Goal: Information Seeking & Learning: Learn about a topic

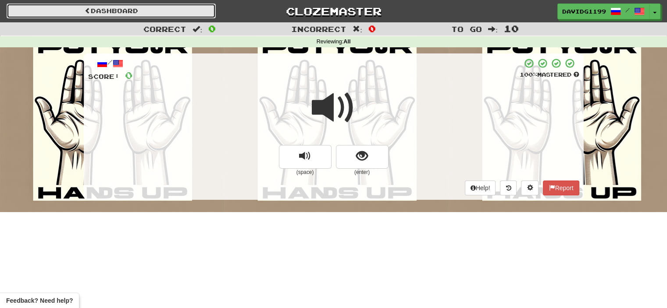
click at [132, 9] on link "Dashboard" at bounding box center [111, 11] width 209 height 15
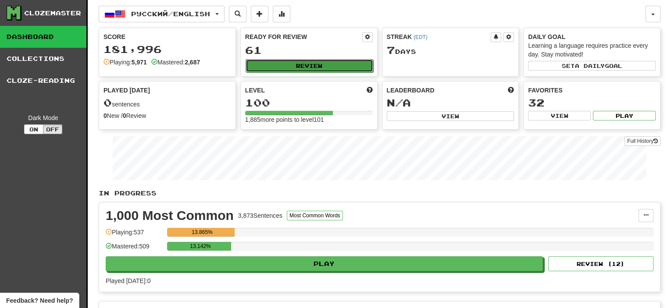
click at [318, 64] on button "Review" at bounding box center [310, 65] width 128 height 13
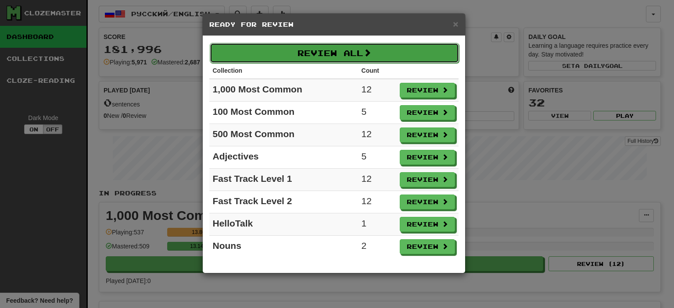
click at [334, 54] on button "Review All" at bounding box center [334, 53] width 249 height 20
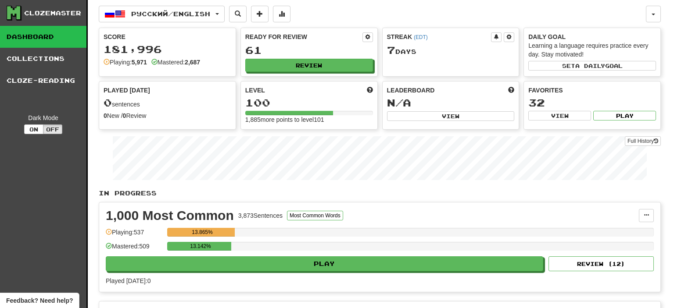
select select "**"
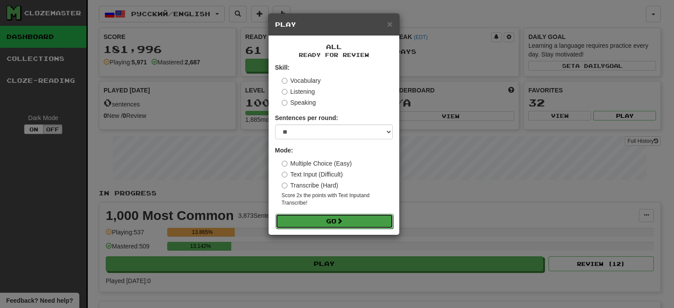
click at [334, 221] on button "Go" at bounding box center [334, 221] width 118 height 15
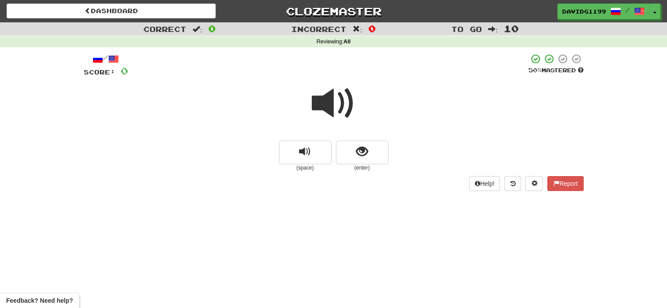
click at [340, 106] on span at bounding box center [334, 104] width 44 height 44
click at [341, 106] on span at bounding box center [334, 104] width 44 height 44
click at [363, 153] on span "show sentence" at bounding box center [362, 152] width 12 height 12
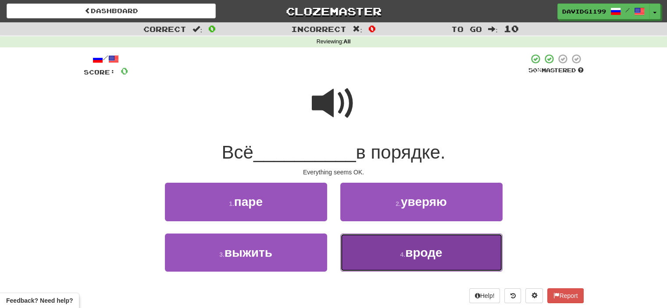
click at [409, 254] on span "вроде" at bounding box center [423, 253] width 37 height 14
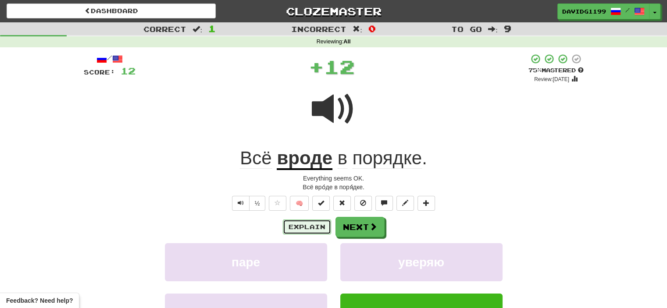
click at [297, 227] on button "Explain" at bounding box center [307, 227] width 48 height 15
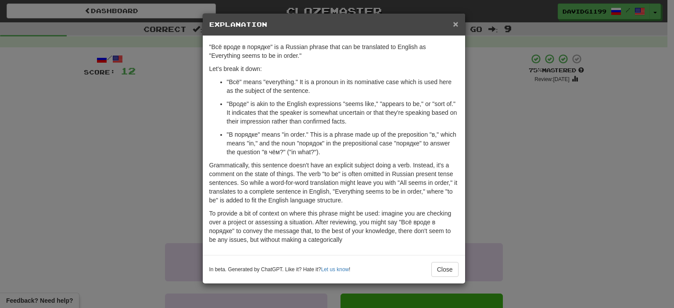
click at [456, 22] on span "×" at bounding box center [455, 24] width 5 height 10
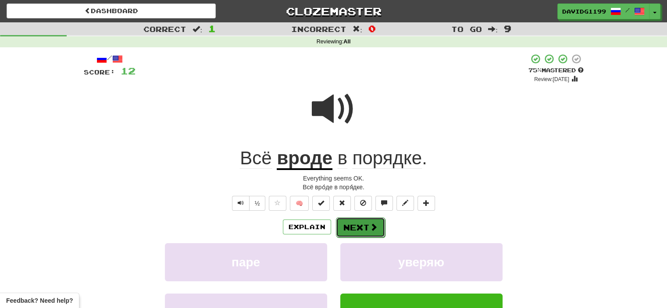
click at [354, 227] on button "Next" at bounding box center [360, 228] width 49 height 20
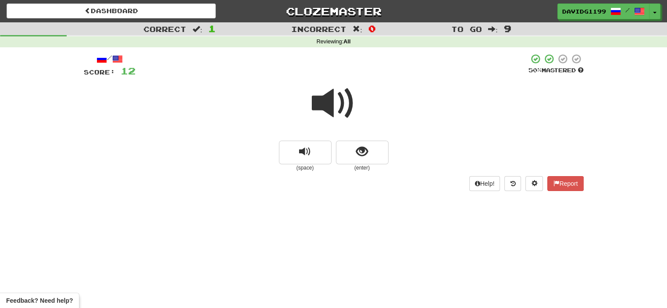
click at [348, 97] on span at bounding box center [334, 104] width 44 height 44
click at [349, 157] on button "show sentence" at bounding box center [362, 153] width 53 height 24
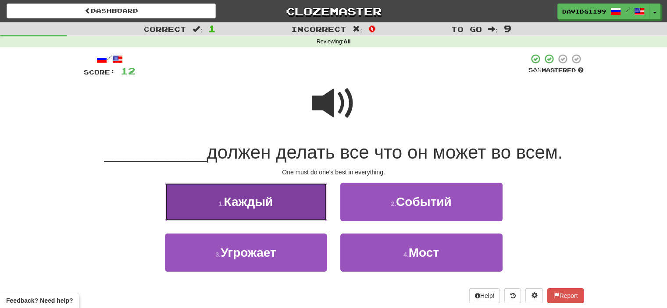
click at [278, 210] on button "1 . Каждый" at bounding box center [246, 202] width 162 height 38
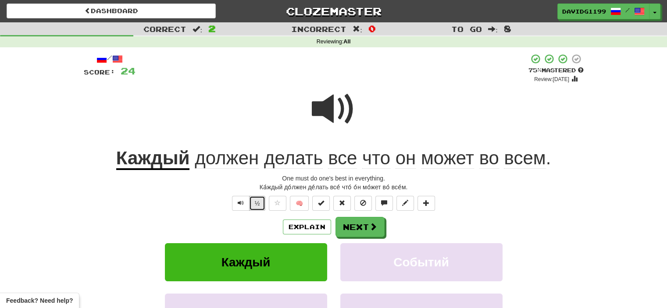
click at [258, 201] on button "½" at bounding box center [257, 203] width 17 height 15
click at [359, 228] on button "Next" at bounding box center [360, 228] width 49 height 20
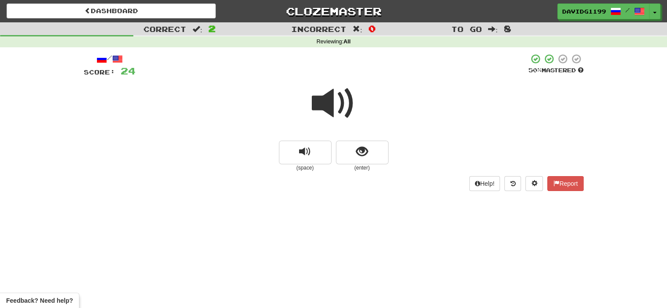
click at [343, 108] on span at bounding box center [334, 104] width 44 height 44
click at [352, 154] on button "show sentence" at bounding box center [362, 153] width 53 height 24
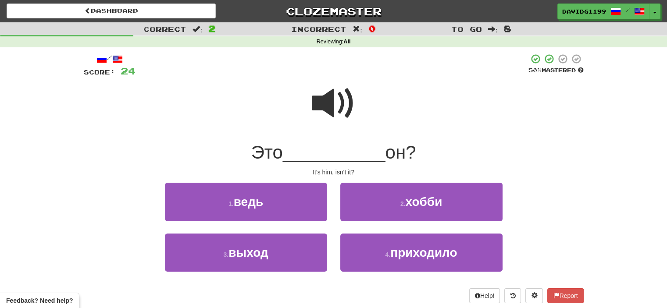
click at [331, 108] on span at bounding box center [334, 104] width 44 height 44
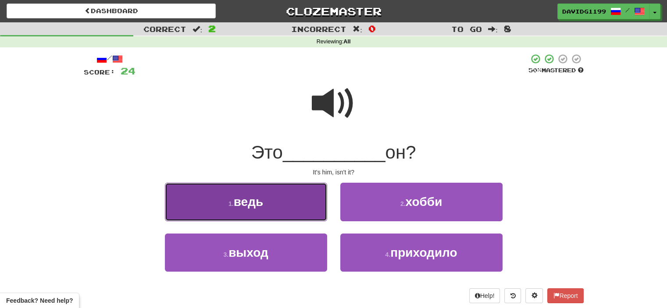
click at [275, 204] on button "1 . ведь" at bounding box center [246, 202] width 162 height 38
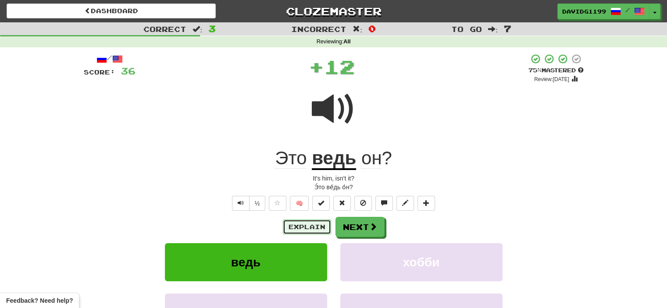
click at [304, 224] on button "Explain" at bounding box center [307, 227] width 48 height 15
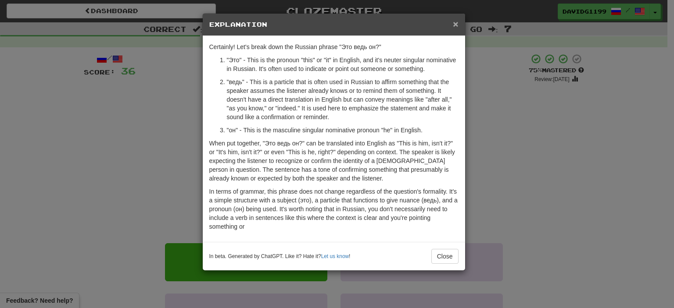
click at [453, 26] on span "×" at bounding box center [455, 24] width 5 height 10
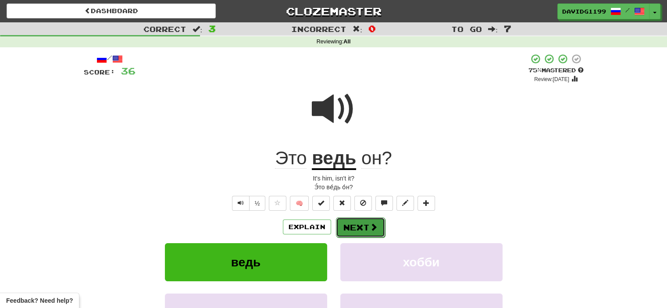
click at [360, 226] on button "Next" at bounding box center [360, 228] width 49 height 20
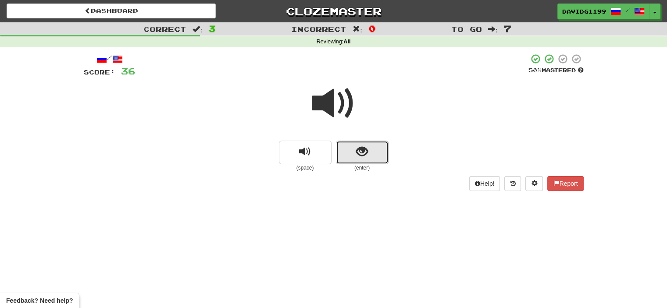
click at [355, 148] on button "show sentence" at bounding box center [362, 153] width 53 height 24
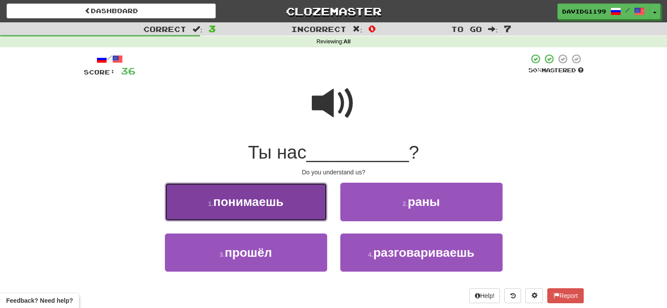
click at [267, 205] on span "понимаешь" at bounding box center [248, 202] width 70 height 14
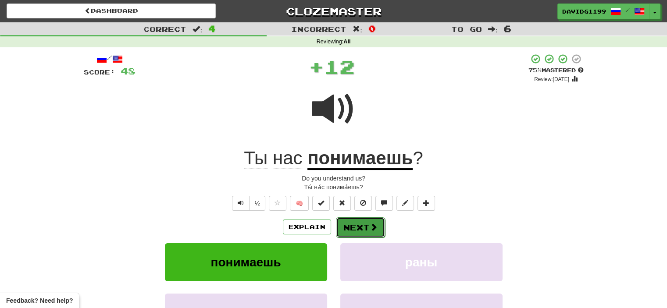
click at [361, 228] on button "Next" at bounding box center [360, 228] width 49 height 20
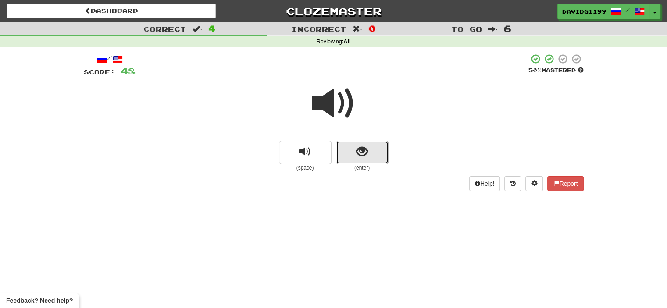
click at [355, 156] on button "show sentence" at bounding box center [362, 153] width 53 height 24
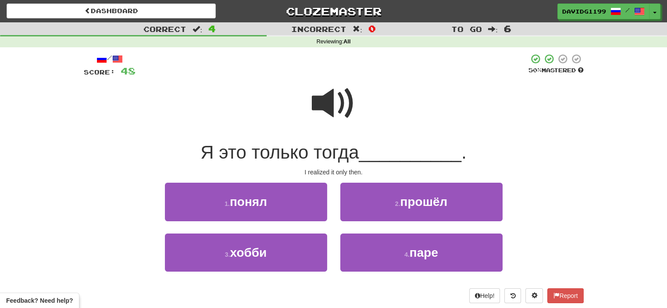
click at [336, 101] on span at bounding box center [334, 104] width 44 height 44
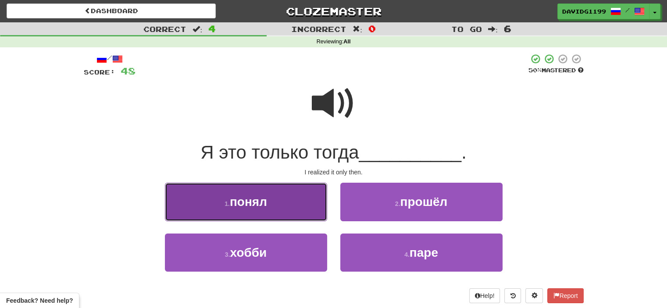
click at [286, 204] on button "1 . понял" at bounding box center [246, 202] width 162 height 38
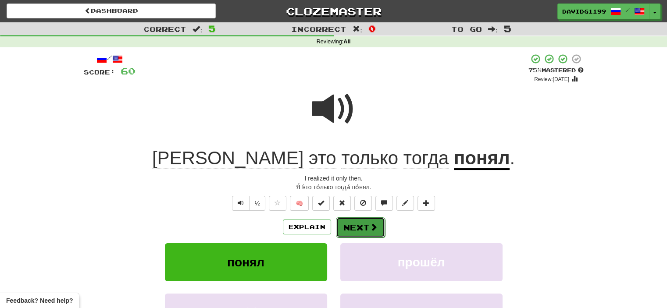
click at [348, 230] on button "Next" at bounding box center [360, 228] width 49 height 20
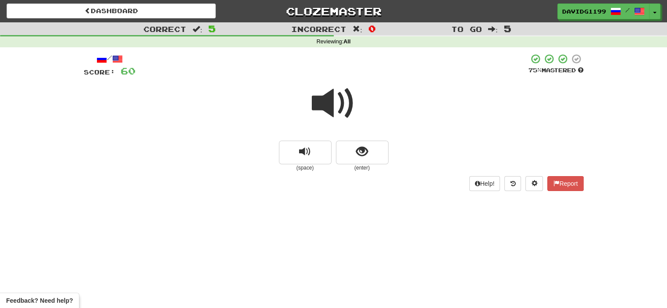
click at [347, 103] on span at bounding box center [334, 104] width 44 height 44
click at [354, 152] on button "show sentence" at bounding box center [362, 153] width 53 height 24
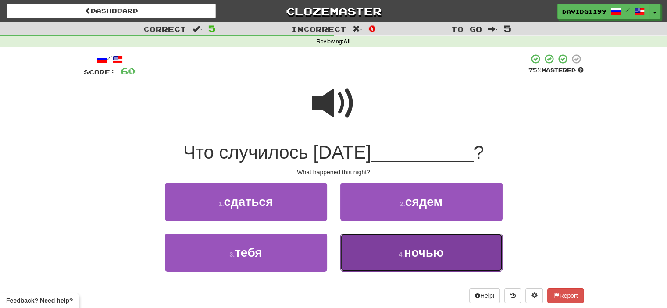
drag, startPoint x: 376, startPoint y: 253, endPoint x: 365, endPoint y: 254, distance: 11.4
click at [365, 254] on button "4 . ночью" at bounding box center [421, 253] width 162 height 38
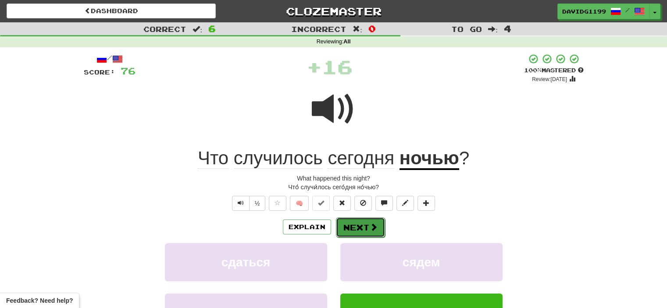
click at [361, 226] on button "Next" at bounding box center [360, 228] width 49 height 20
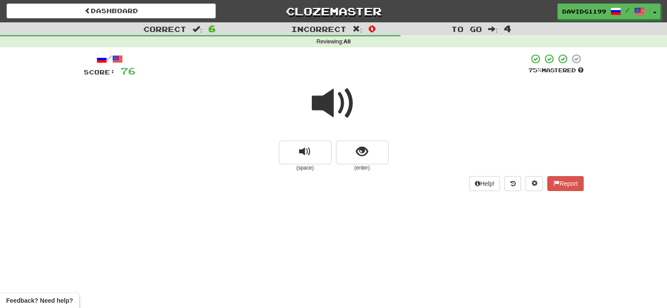
click at [336, 108] on span at bounding box center [334, 104] width 44 height 44
click at [346, 151] on button "show sentence" at bounding box center [362, 153] width 53 height 24
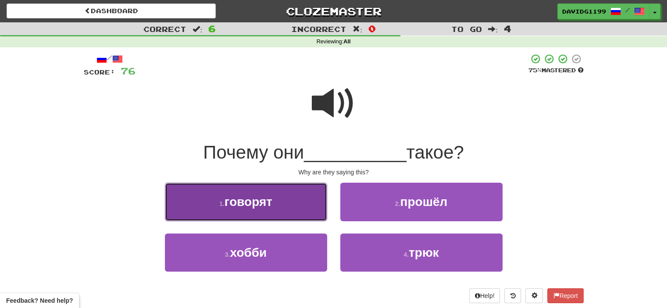
click at [291, 210] on button "1 . говорят" at bounding box center [246, 202] width 162 height 38
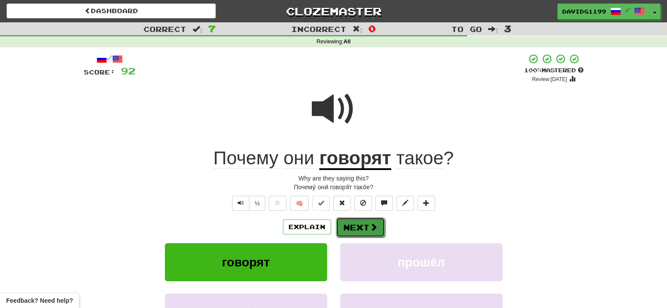
click at [358, 224] on button "Next" at bounding box center [360, 228] width 49 height 20
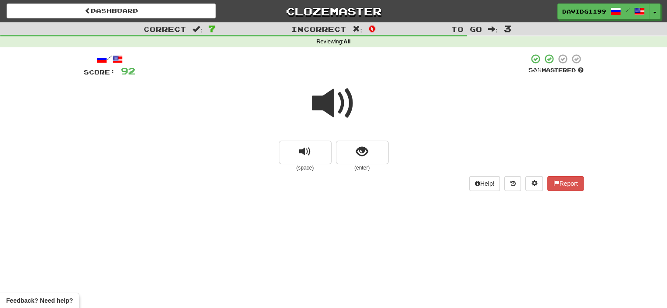
click at [337, 107] on span at bounding box center [334, 104] width 44 height 44
click at [349, 155] on button "show sentence" at bounding box center [362, 153] width 53 height 24
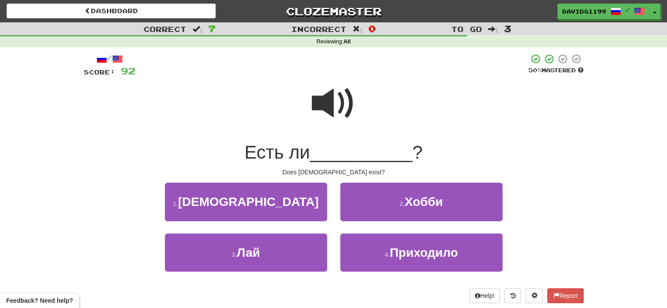
click at [333, 107] on span at bounding box center [334, 104] width 44 height 44
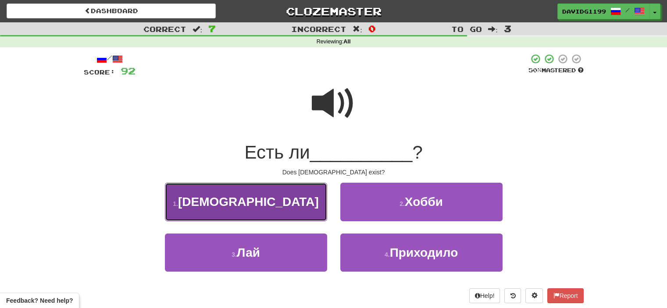
click at [285, 207] on button "1 . Бог" at bounding box center [246, 202] width 162 height 38
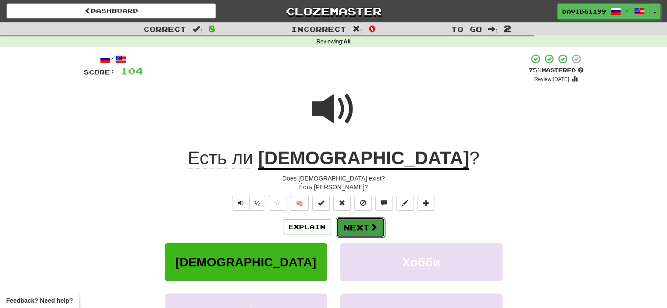
click at [363, 228] on button "Next" at bounding box center [360, 228] width 49 height 20
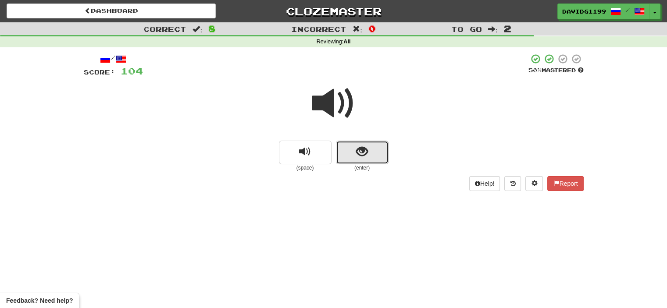
click at [350, 156] on button "show sentence" at bounding box center [362, 153] width 53 height 24
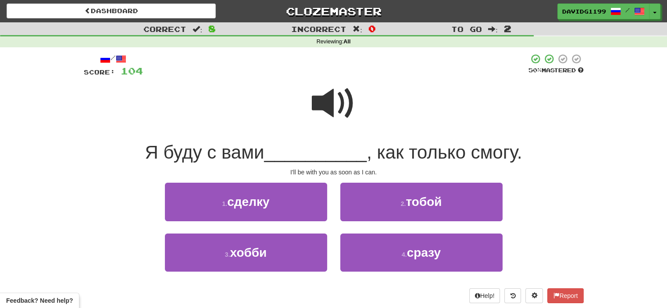
click at [334, 104] on span at bounding box center [334, 104] width 44 height 44
click at [333, 109] on span at bounding box center [334, 104] width 44 height 44
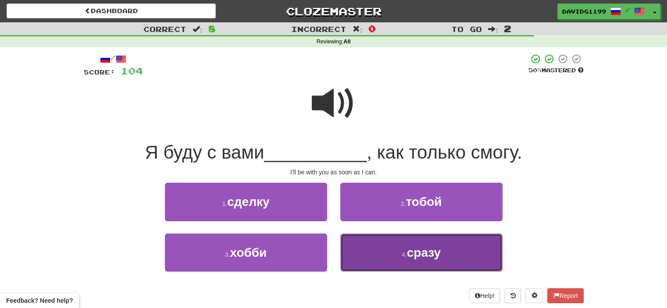
click at [392, 256] on button "4 . сразу" at bounding box center [421, 253] width 162 height 38
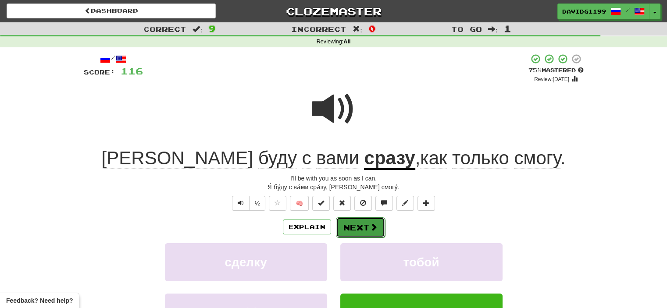
click at [359, 222] on button "Next" at bounding box center [360, 228] width 49 height 20
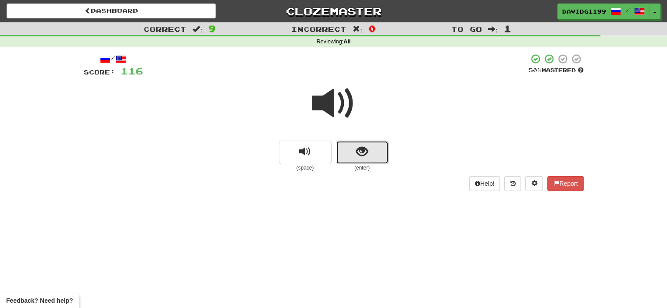
click at [346, 155] on button "show sentence" at bounding box center [362, 153] width 53 height 24
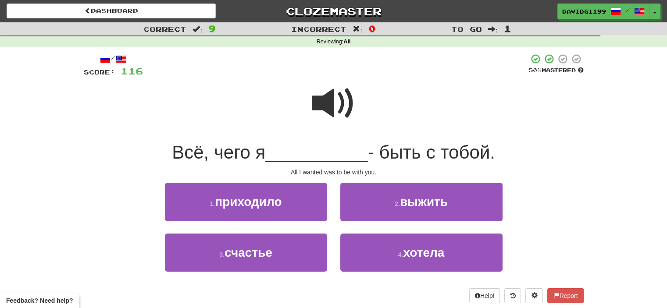
click at [326, 101] on span at bounding box center [334, 104] width 44 height 44
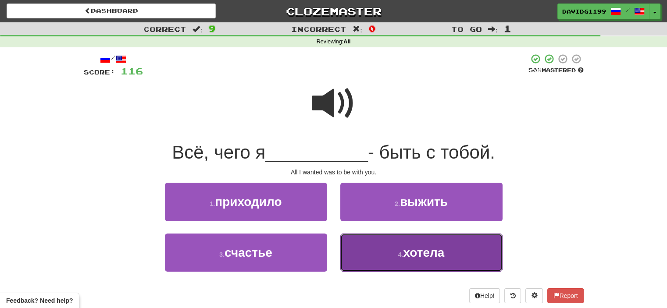
click at [379, 258] on button "4 . хотела" at bounding box center [421, 253] width 162 height 38
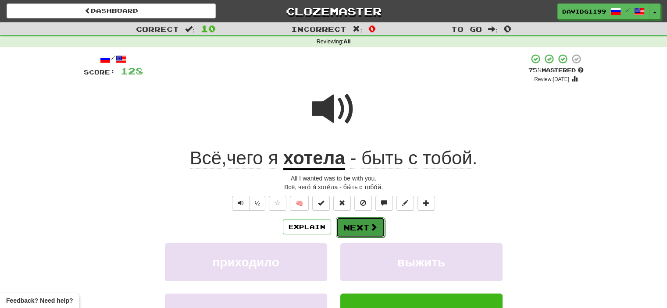
click at [359, 226] on button "Next" at bounding box center [360, 228] width 49 height 20
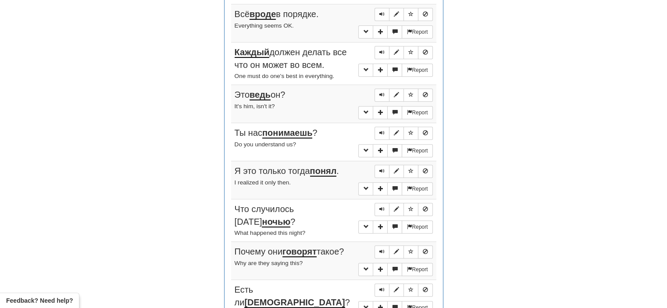
scroll to position [363, 0]
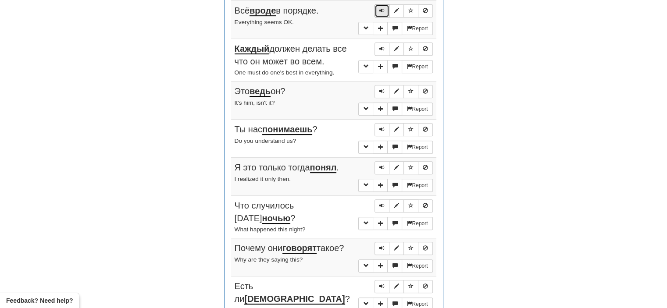
click at [383, 5] on button "Sentence controls" at bounding box center [382, 10] width 15 height 13
click at [381, 46] on span "Sentence controls" at bounding box center [381, 48] width 5 height 5
click at [383, 89] on span "Sentence controls" at bounding box center [381, 91] width 5 height 5
click at [383, 127] on span "Sentence controls" at bounding box center [381, 129] width 5 height 5
click at [381, 165] on span "Sentence controls" at bounding box center [381, 167] width 5 height 5
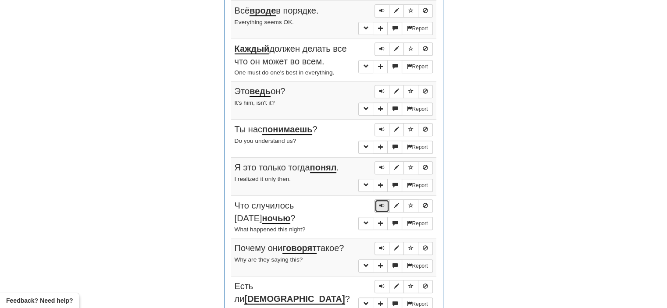
click at [382, 203] on span "Sentence controls" at bounding box center [381, 205] width 5 height 5
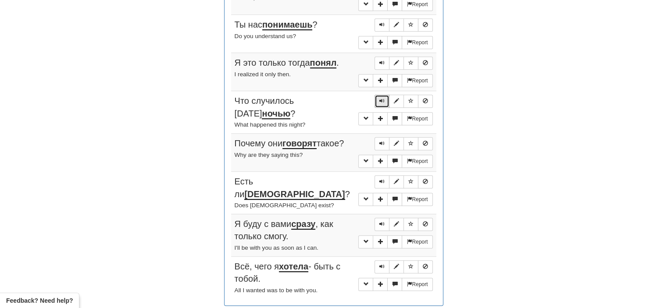
scroll to position [469, 0]
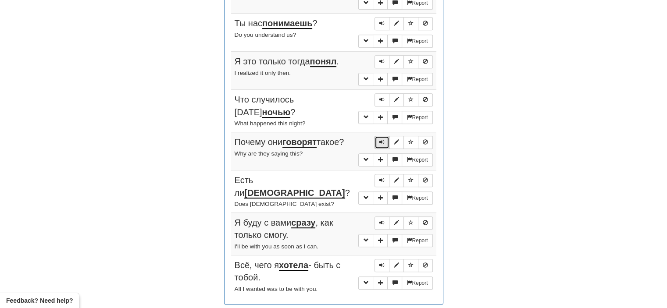
click at [382, 140] on span "Sentence controls" at bounding box center [381, 142] width 5 height 5
click at [384, 178] on span "Sentence controls" at bounding box center [381, 180] width 5 height 5
click at [385, 181] on button "Sentence controls" at bounding box center [382, 180] width 15 height 13
click at [381, 220] on span "Sentence controls" at bounding box center [381, 222] width 5 height 5
click at [383, 263] on span "Sentence controls" at bounding box center [381, 265] width 5 height 5
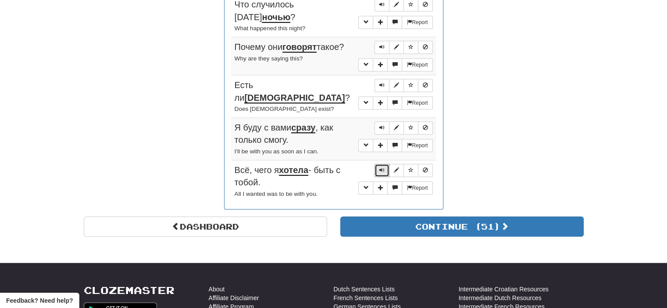
scroll to position [566, 0]
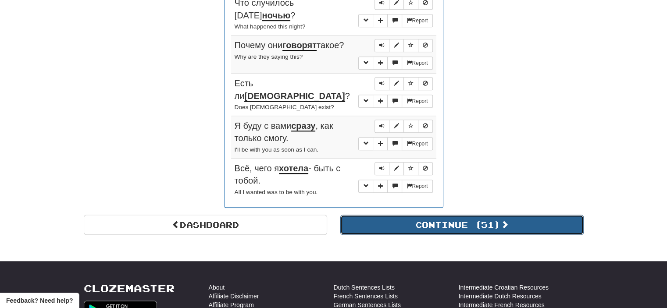
click at [409, 218] on button "Continue ( 51 )" at bounding box center [461, 225] width 243 height 20
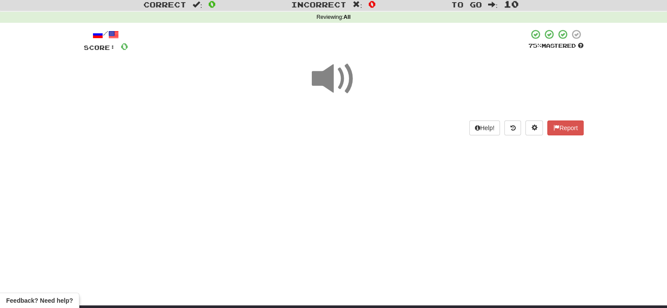
scroll to position [0, 0]
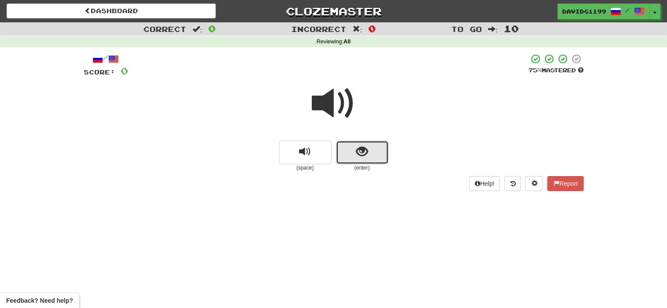
drag, startPoint x: 349, startPoint y: 154, endPoint x: 338, endPoint y: 156, distance: 11.5
click at [338, 156] on button "show sentence" at bounding box center [362, 153] width 53 height 24
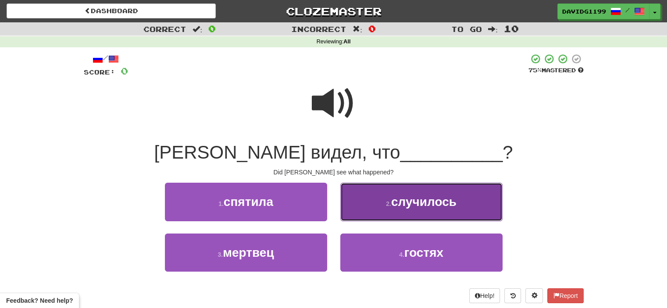
click at [410, 207] on span "случилось" at bounding box center [423, 202] width 65 height 14
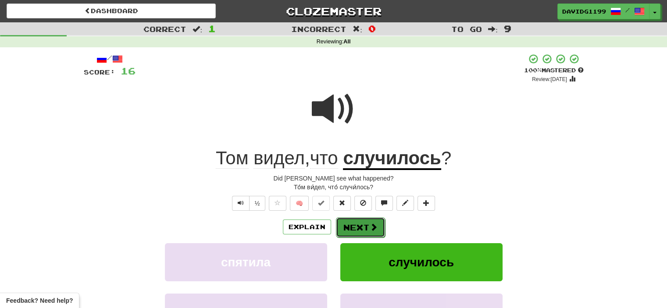
click at [354, 225] on button "Next" at bounding box center [360, 228] width 49 height 20
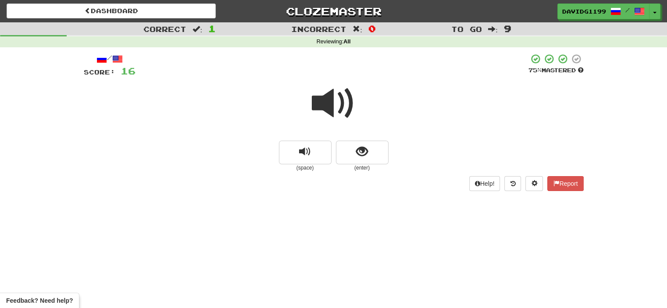
click at [334, 104] on span at bounding box center [334, 104] width 44 height 44
click at [350, 150] on button "show sentence" at bounding box center [362, 153] width 53 height 24
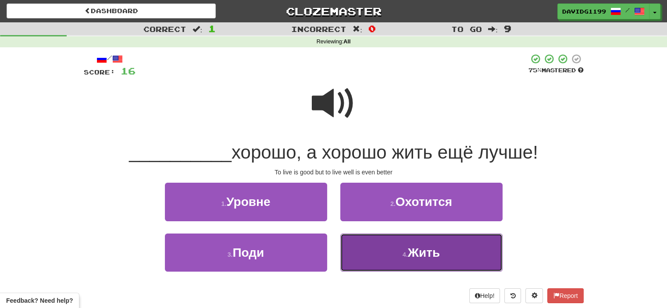
click at [381, 251] on button "4 . Жить" at bounding box center [421, 253] width 162 height 38
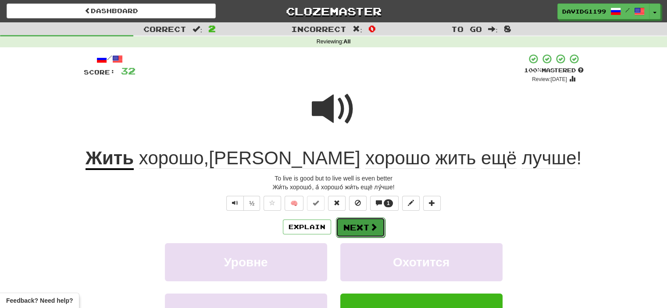
click at [361, 224] on button "Next" at bounding box center [360, 228] width 49 height 20
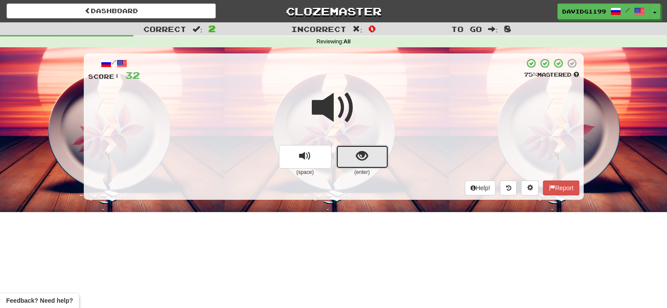
click at [351, 158] on button "show sentence" at bounding box center [362, 157] width 53 height 24
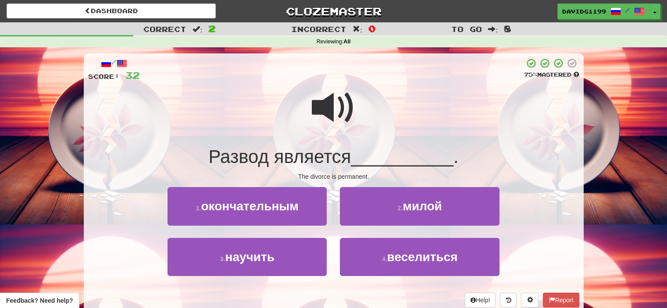
click at [335, 104] on span at bounding box center [334, 108] width 44 height 44
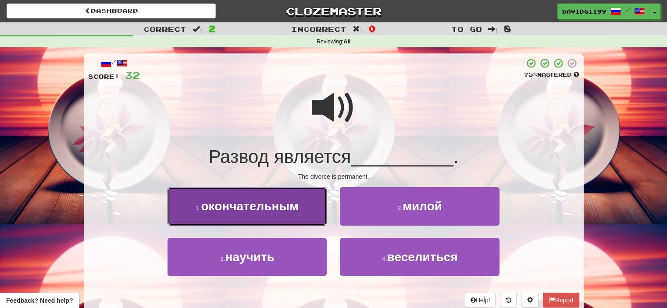
click at [290, 200] on span "окончательным" at bounding box center [249, 207] width 97 height 14
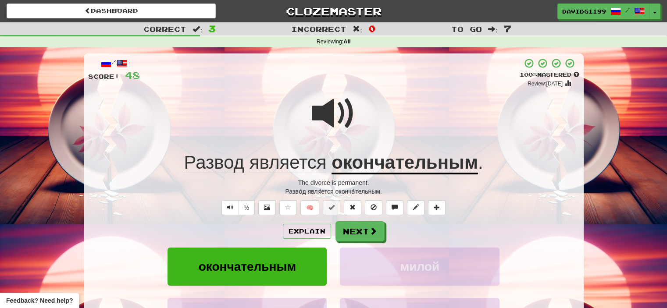
click at [329, 118] on span at bounding box center [334, 114] width 44 height 44
click at [360, 231] on button "Next" at bounding box center [360, 232] width 49 height 20
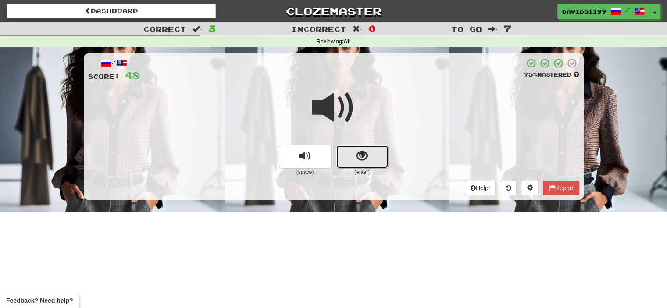
click at [348, 156] on button "show sentence" at bounding box center [362, 157] width 53 height 24
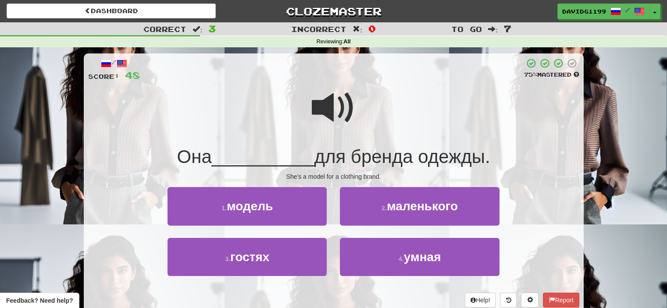
click at [336, 106] on span at bounding box center [334, 108] width 44 height 44
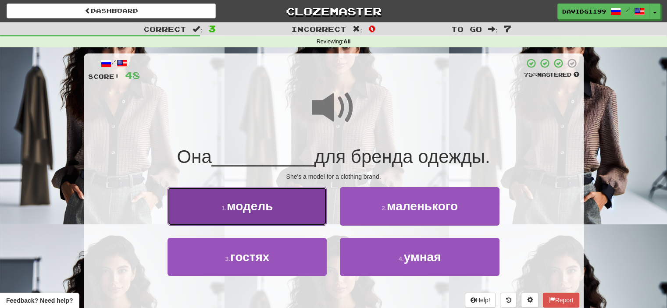
click at [297, 216] on button "1 . модель" at bounding box center [247, 206] width 159 height 38
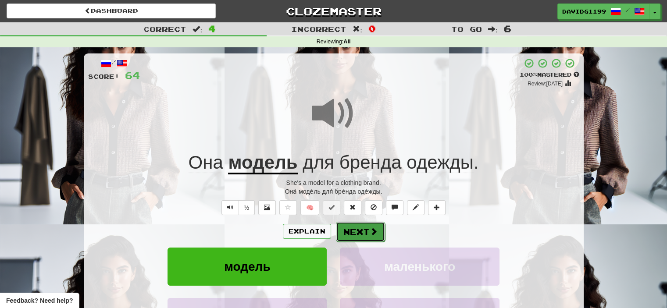
click at [354, 228] on button "Next" at bounding box center [360, 232] width 49 height 20
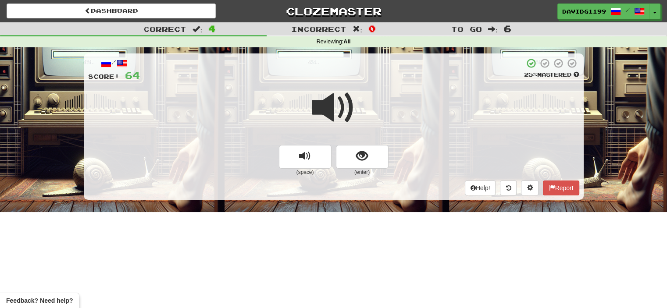
click at [334, 107] on span at bounding box center [334, 108] width 44 height 44
click at [347, 149] on button "show sentence" at bounding box center [362, 157] width 53 height 24
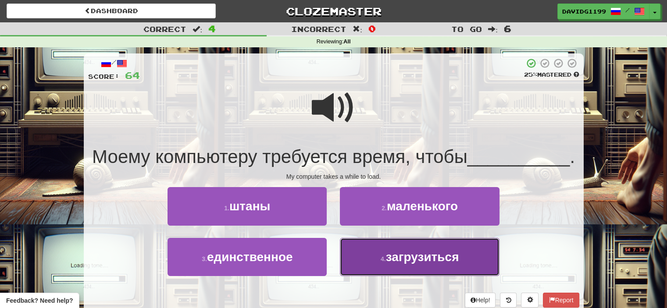
click at [402, 258] on span "загрузиться" at bounding box center [422, 257] width 73 height 14
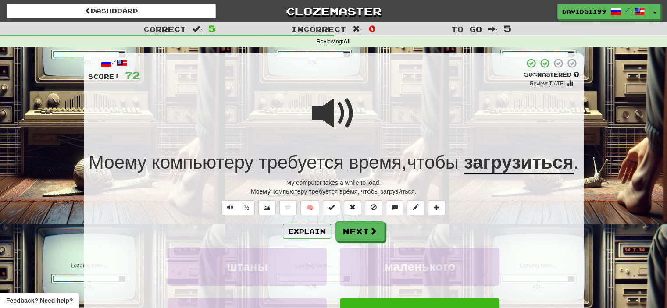
click at [402, 242] on div "Explain Next" at bounding box center [333, 232] width 491 height 20
click at [310, 239] on button "Explain" at bounding box center [307, 231] width 48 height 15
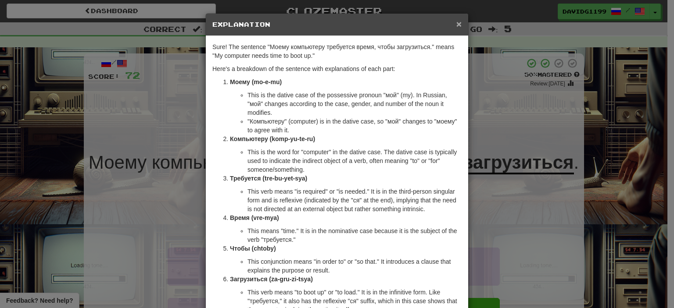
click at [456, 24] on span "×" at bounding box center [458, 24] width 5 height 10
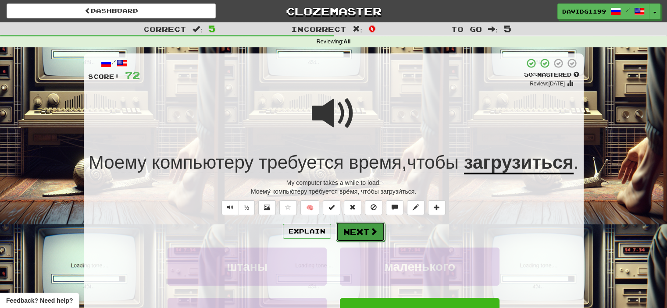
click at [351, 242] on button "Next" at bounding box center [360, 232] width 49 height 20
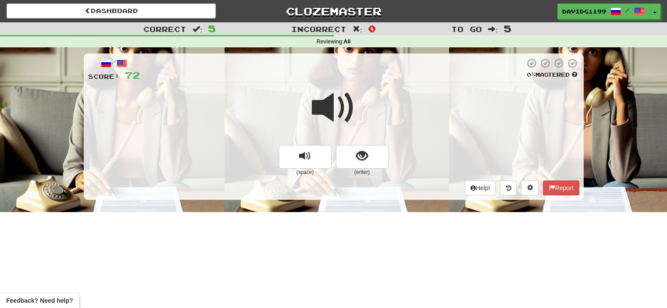
click at [333, 108] on span at bounding box center [334, 108] width 44 height 44
click at [350, 158] on button "show sentence" at bounding box center [362, 157] width 53 height 24
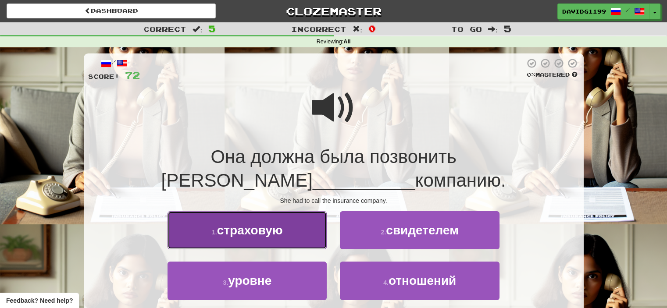
click at [290, 211] on button "1 . страховую" at bounding box center [247, 230] width 159 height 38
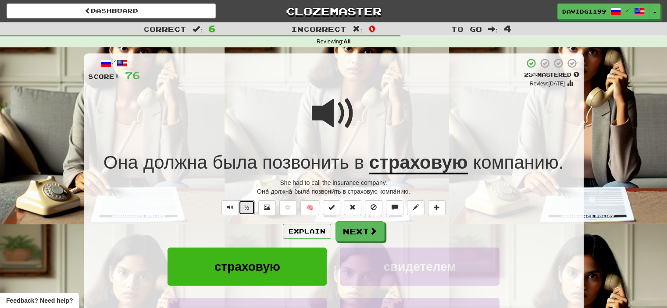
click at [247, 207] on button "½" at bounding box center [247, 207] width 17 height 15
click at [368, 236] on button "Next" at bounding box center [360, 232] width 49 height 20
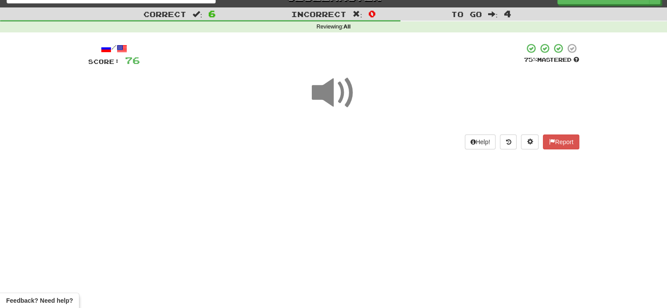
scroll to position [4, 0]
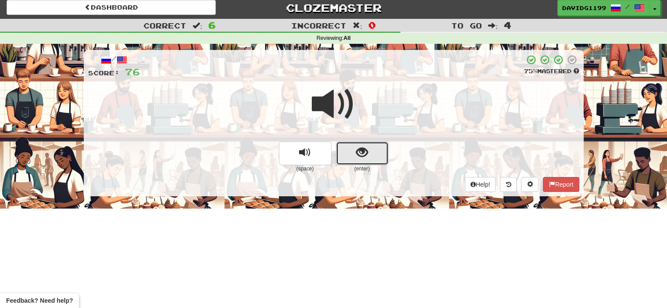
click at [351, 157] on button "show sentence" at bounding box center [362, 154] width 53 height 24
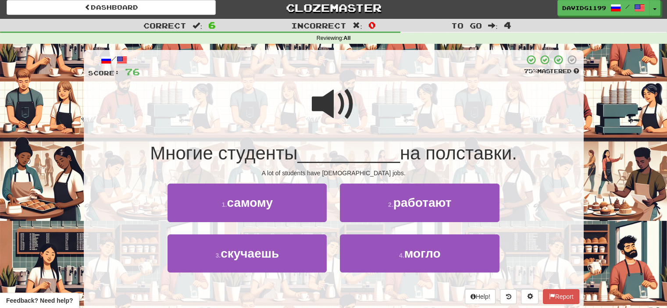
click at [336, 104] on span at bounding box center [334, 104] width 44 height 44
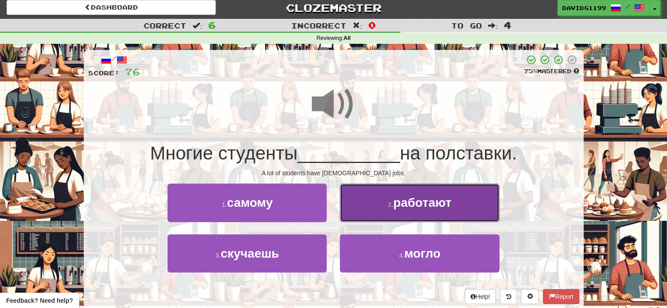
click at [396, 205] on span "работают" at bounding box center [422, 203] width 58 height 14
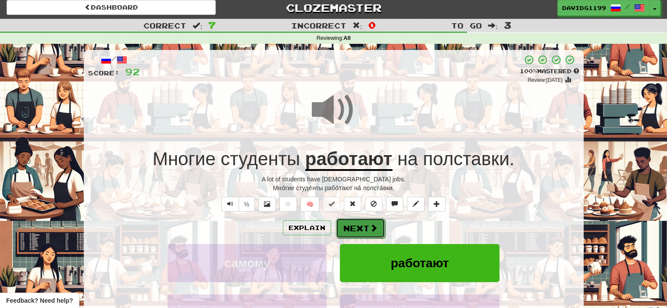
click at [363, 222] on button "Next" at bounding box center [360, 228] width 49 height 20
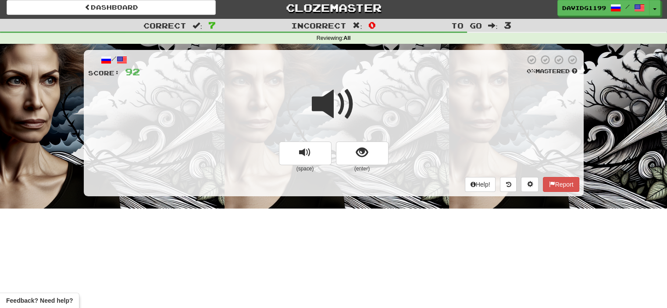
drag, startPoint x: 333, startPoint y: 107, endPoint x: 330, endPoint y: 97, distance: 10.0
click at [330, 97] on span at bounding box center [334, 104] width 44 height 44
click at [355, 156] on button "show sentence" at bounding box center [362, 154] width 53 height 24
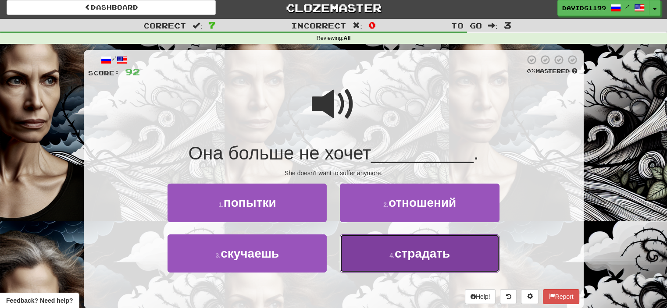
click at [390, 251] on button "4 . страдать" at bounding box center [419, 254] width 159 height 38
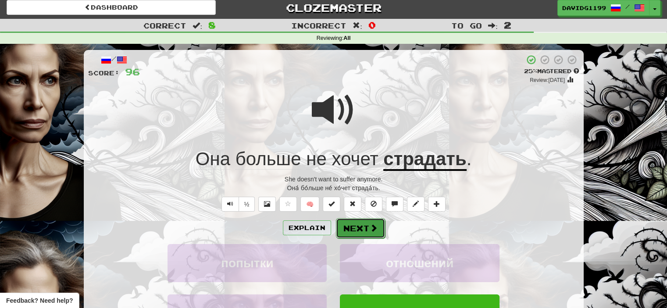
click at [368, 231] on button "Next" at bounding box center [360, 228] width 49 height 20
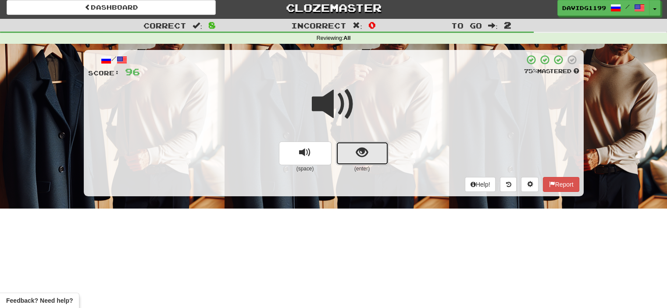
click at [346, 149] on button "show sentence" at bounding box center [362, 154] width 53 height 24
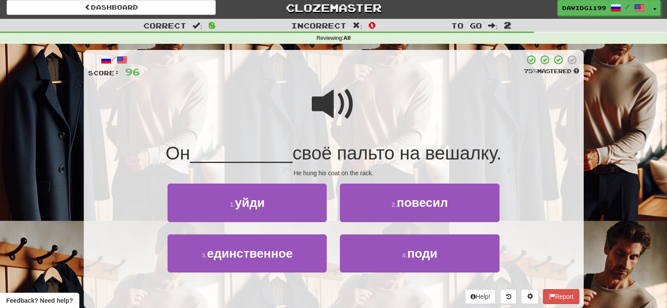
click at [333, 106] on span at bounding box center [334, 104] width 44 height 44
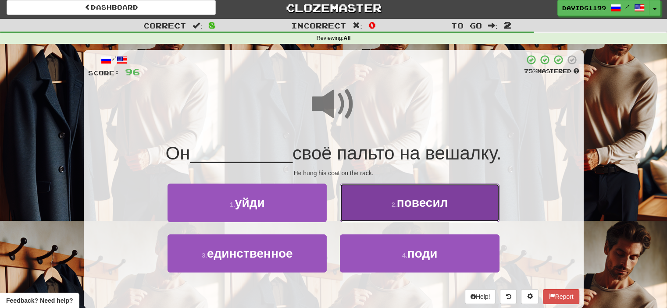
click at [402, 205] on span "повесил" at bounding box center [422, 203] width 51 height 14
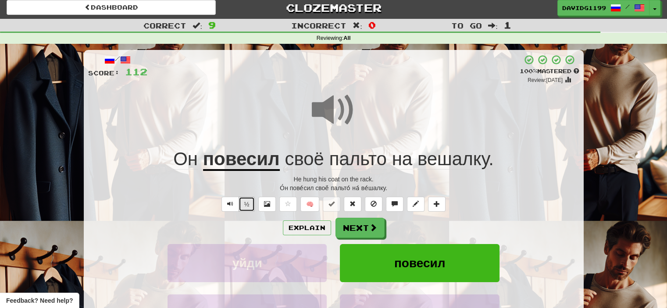
click at [246, 204] on button "½" at bounding box center [247, 204] width 17 height 15
click at [367, 227] on button "Next" at bounding box center [360, 228] width 49 height 20
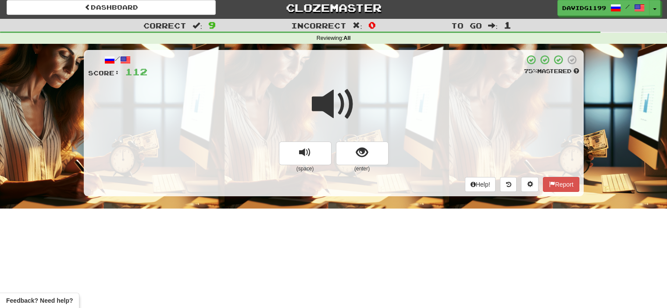
click at [326, 99] on span at bounding box center [334, 104] width 44 height 44
click at [328, 102] on span at bounding box center [334, 104] width 44 height 44
click at [322, 104] on span at bounding box center [334, 104] width 44 height 44
click at [358, 154] on span "show sentence" at bounding box center [362, 153] width 12 height 12
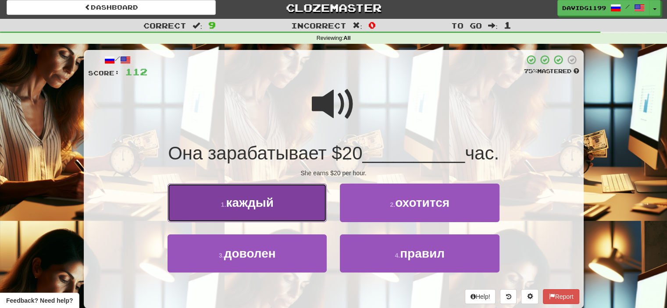
click at [284, 205] on button "1 . каждый" at bounding box center [247, 203] width 159 height 38
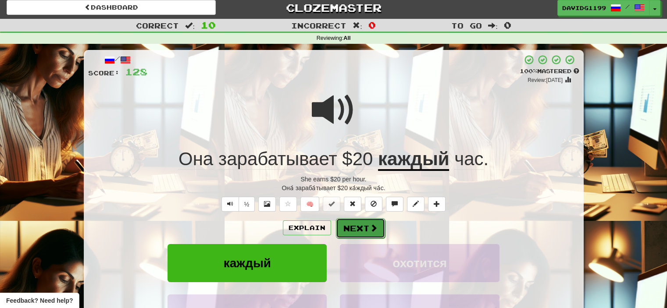
click at [362, 228] on button "Next" at bounding box center [360, 228] width 49 height 20
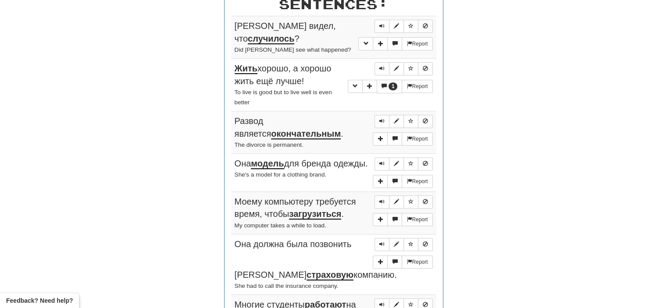
scroll to position [340, 0]
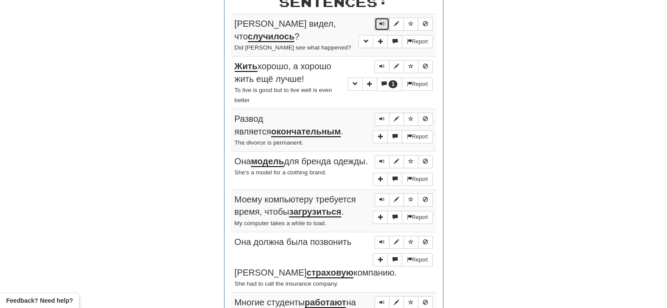
click at [384, 21] on span "Sentence controls" at bounding box center [381, 23] width 5 height 5
click at [381, 64] on span "Sentence controls" at bounding box center [381, 66] width 5 height 5
click at [382, 116] on span "Sentence controls" at bounding box center [381, 118] width 5 height 5
click at [383, 159] on span "Sentence controls" at bounding box center [381, 161] width 5 height 5
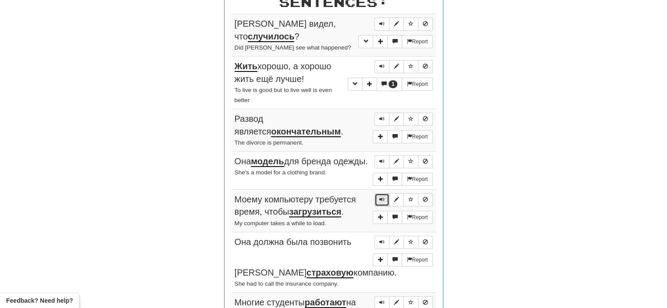
click at [380, 197] on span "Sentence controls" at bounding box center [381, 199] width 5 height 5
click at [382, 240] on span "Sentence controls" at bounding box center [381, 242] width 5 height 5
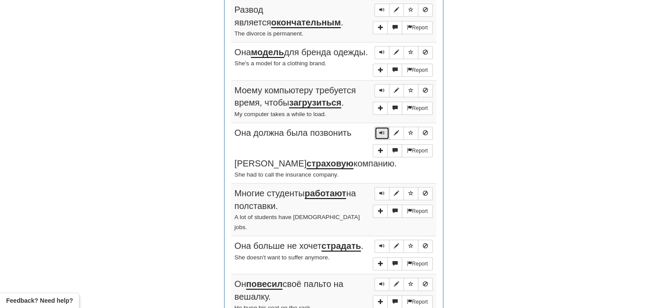
scroll to position [451, 0]
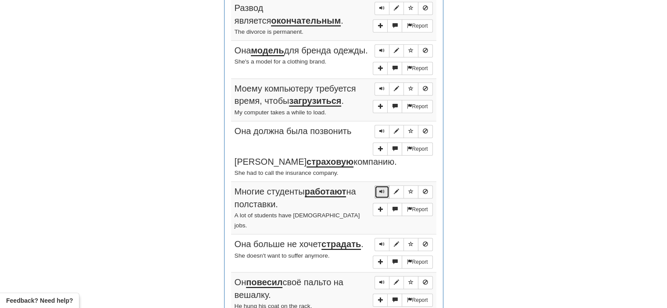
click at [377, 186] on button "Sentence controls" at bounding box center [382, 192] width 15 height 13
click at [380, 242] on span "Sentence controls" at bounding box center [381, 244] width 5 height 5
click at [382, 280] on span "Sentence controls" at bounding box center [381, 282] width 5 height 5
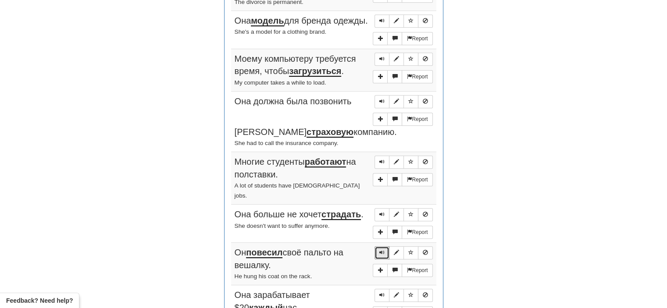
scroll to position [482, 0]
click at [386, 288] on button "Sentence controls" at bounding box center [382, 294] width 15 height 13
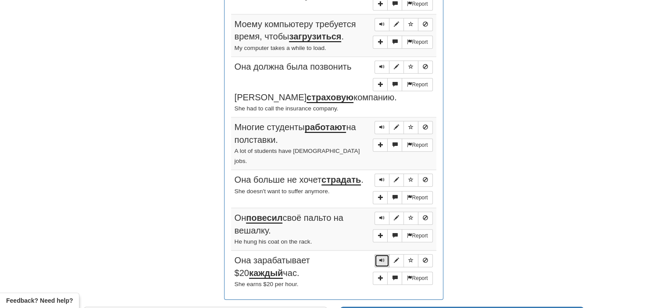
scroll to position [517, 0]
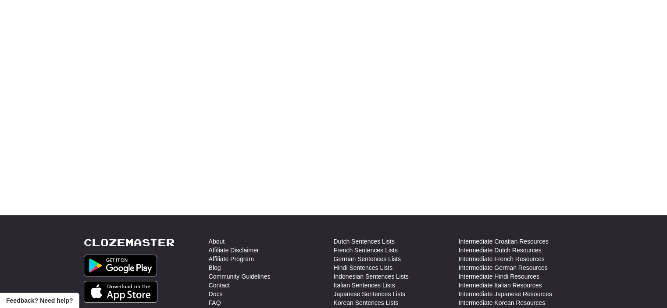
scroll to position [0, 0]
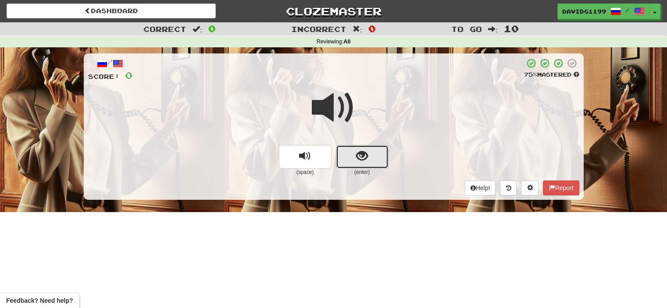
click at [349, 156] on button "show sentence" at bounding box center [362, 157] width 53 height 24
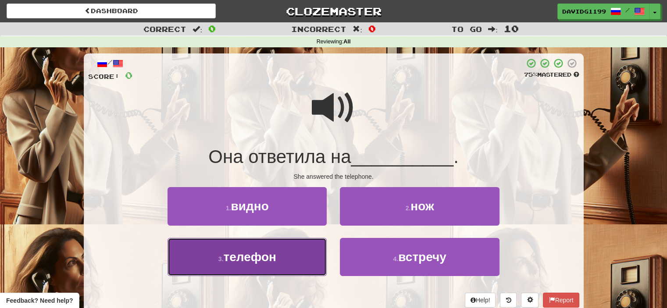
click at [293, 259] on button "3 . телефон" at bounding box center [247, 257] width 159 height 38
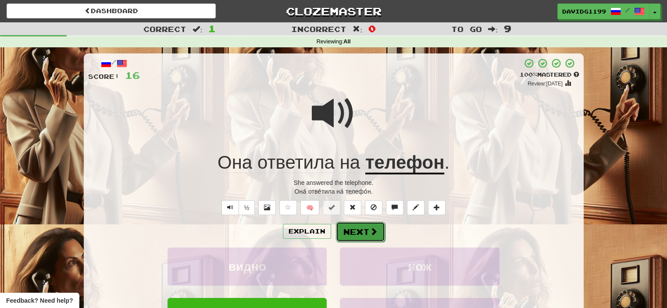
click at [353, 231] on button "Next" at bounding box center [360, 232] width 49 height 20
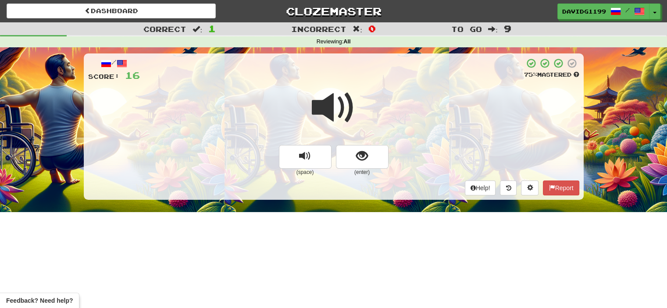
click at [345, 110] on span at bounding box center [334, 108] width 44 height 44
click at [346, 162] on button "show sentence" at bounding box center [362, 157] width 53 height 24
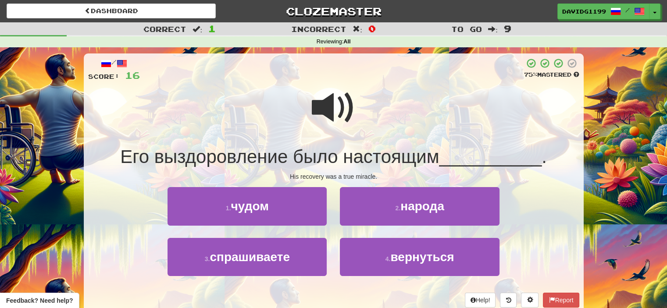
click at [333, 110] on span at bounding box center [334, 108] width 44 height 44
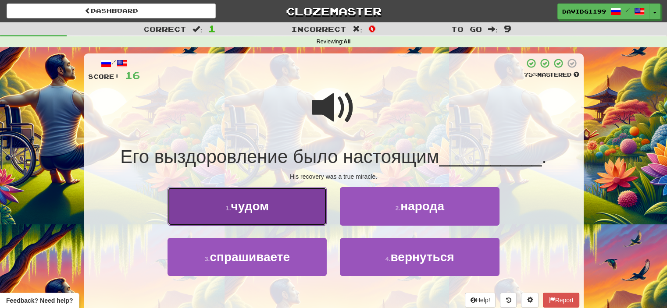
click at [287, 218] on button "1 . чудом" at bounding box center [247, 206] width 159 height 38
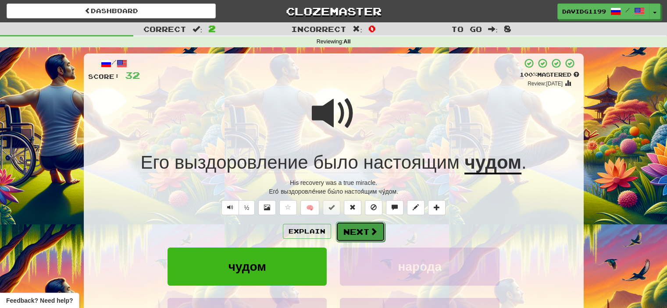
click at [361, 229] on button "Next" at bounding box center [360, 232] width 49 height 20
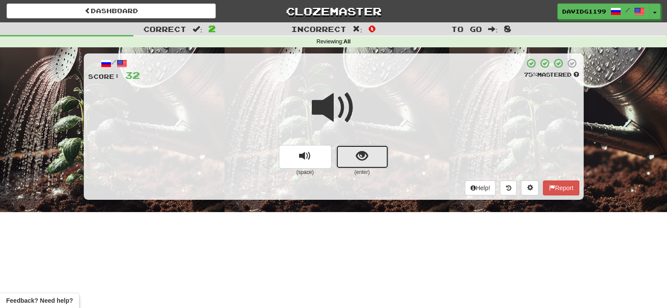
click at [348, 158] on button "show sentence" at bounding box center [362, 157] width 53 height 24
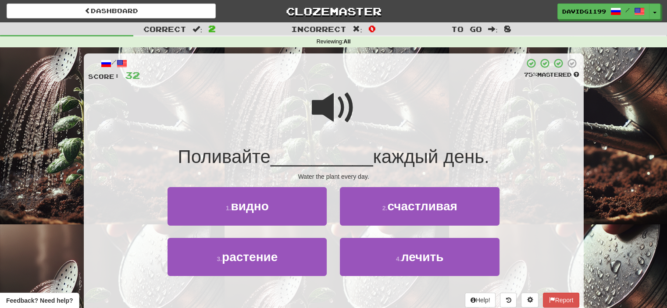
click at [327, 108] on span at bounding box center [334, 108] width 44 height 44
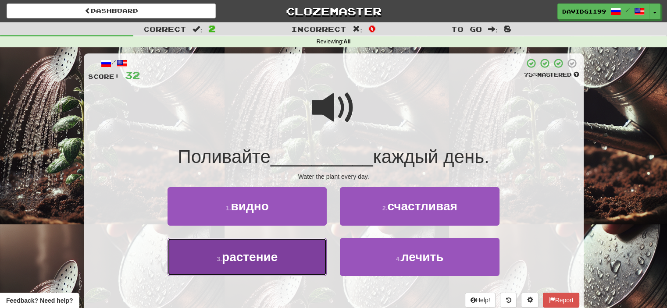
click at [296, 257] on button "3 . растение" at bounding box center [247, 257] width 159 height 38
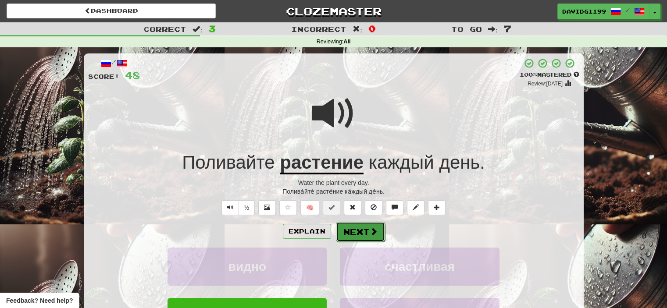
click at [355, 230] on button "Next" at bounding box center [360, 232] width 49 height 20
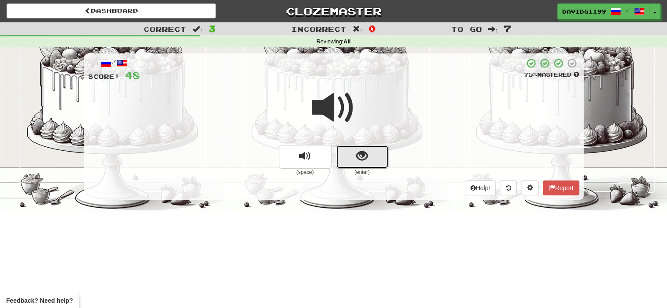
click at [355, 157] on button "show sentence" at bounding box center [362, 157] width 53 height 24
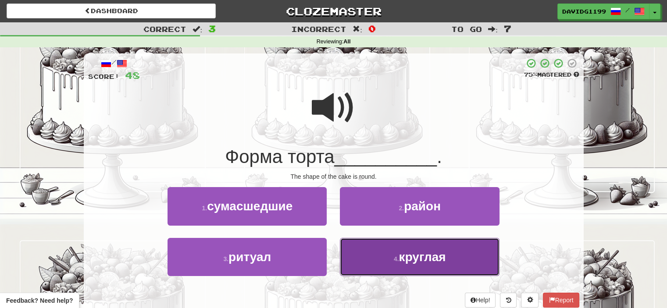
click at [375, 254] on button "4 . круглая" at bounding box center [419, 257] width 159 height 38
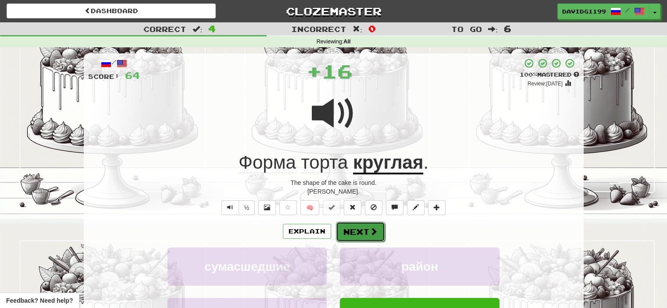
click at [362, 232] on button "Next" at bounding box center [360, 232] width 49 height 20
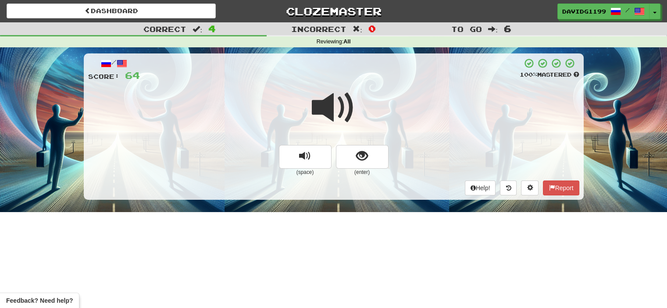
click at [340, 103] on span at bounding box center [334, 108] width 44 height 44
click at [344, 161] on button "show sentence" at bounding box center [362, 157] width 53 height 24
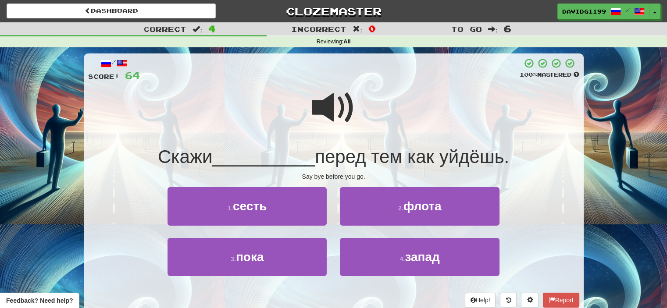
click at [336, 109] on span at bounding box center [334, 108] width 44 height 44
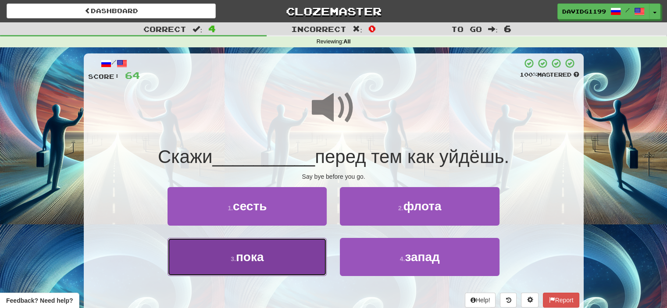
click at [261, 259] on span "пока" at bounding box center [250, 257] width 28 height 14
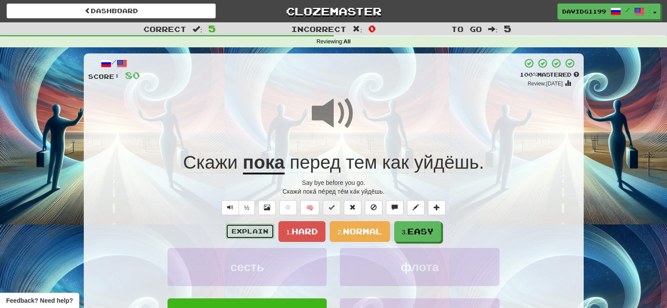
click at [257, 231] on button "Explain" at bounding box center [250, 231] width 48 height 15
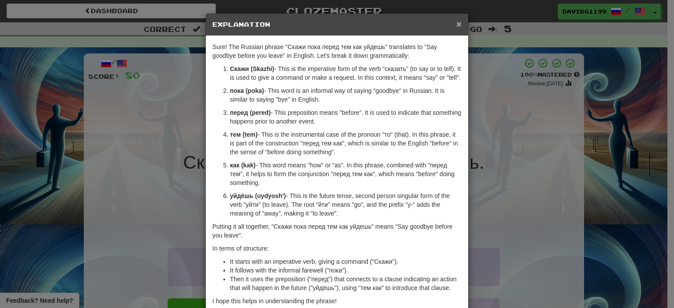
click at [457, 22] on span "×" at bounding box center [458, 24] width 5 height 10
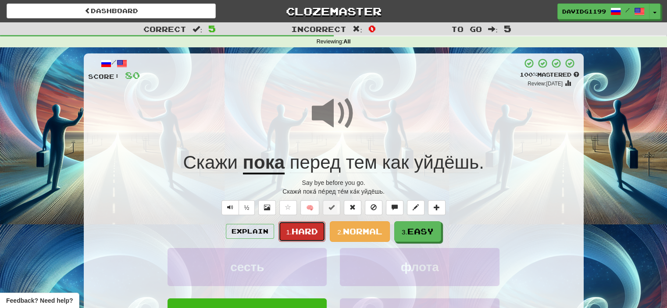
click at [300, 232] on span "Hard" at bounding box center [305, 232] width 26 height 10
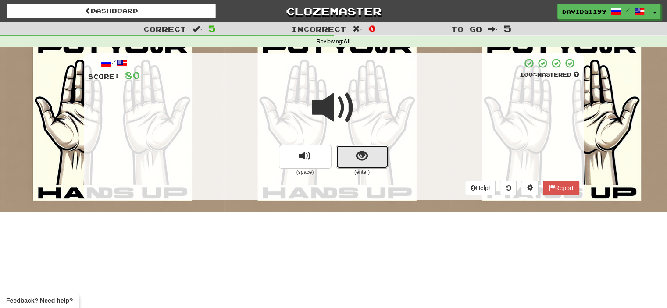
click at [351, 157] on button "show sentence" at bounding box center [362, 157] width 53 height 24
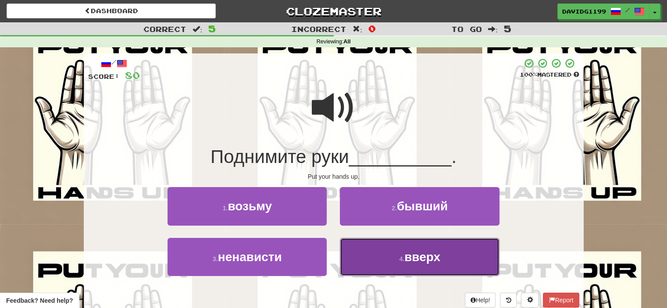
click at [404, 256] on small "4 ." at bounding box center [401, 259] width 5 height 7
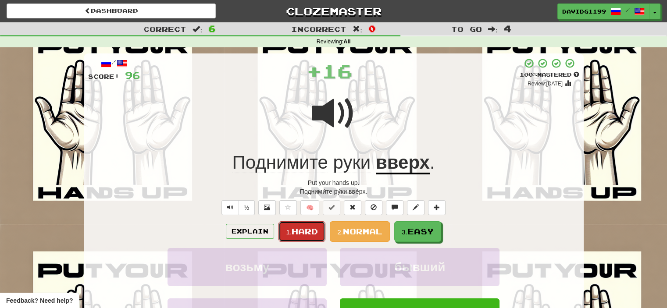
click at [307, 231] on span "Hard" at bounding box center [305, 232] width 26 height 10
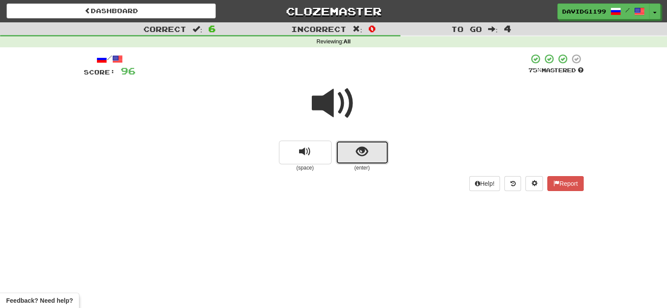
click at [349, 149] on button "show sentence" at bounding box center [362, 153] width 53 height 24
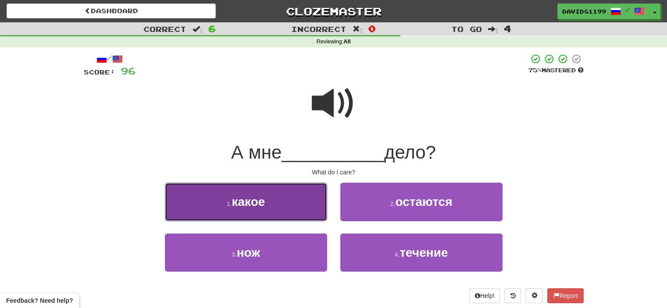
click at [306, 203] on button "1 . какое" at bounding box center [246, 202] width 162 height 38
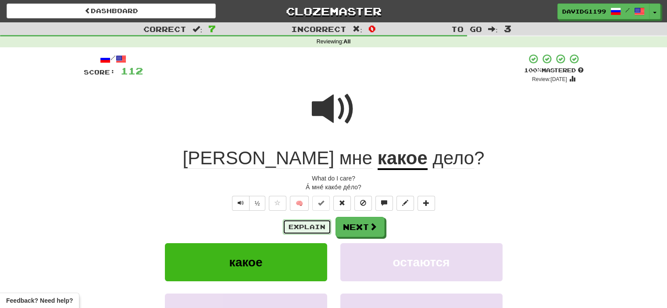
click at [305, 224] on button "Explain" at bounding box center [307, 227] width 48 height 15
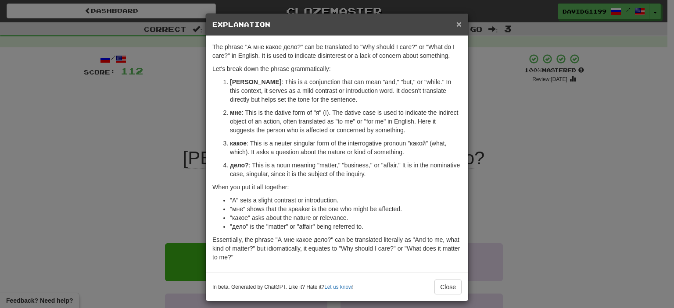
click at [457, 22] on span "×" at bounding box center [458, 24] width 5 height 10
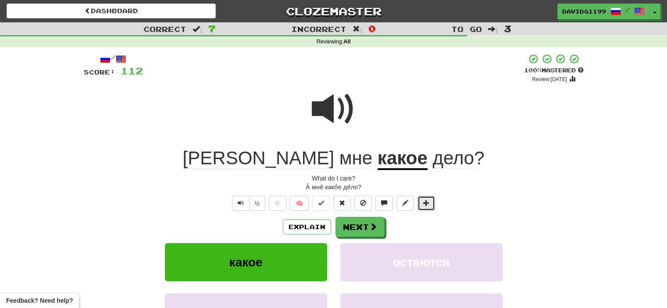
click at [425, 201] on span at bounding box center [426, 203] width 6 height 6
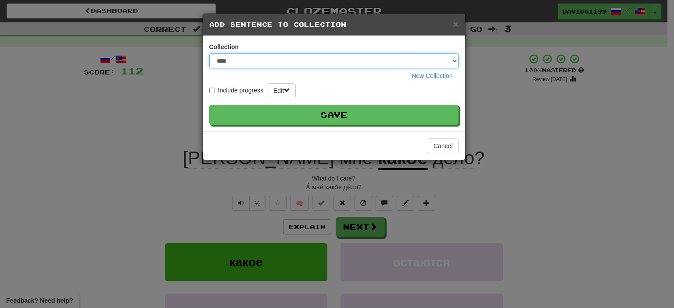
click at [454, 61] on select "**********" at bounding box center [333, 61] width 249 height 15
select select "*****"
click at [209, 54] on select "**********" at bounding box center [333, 61] width 249 height 15
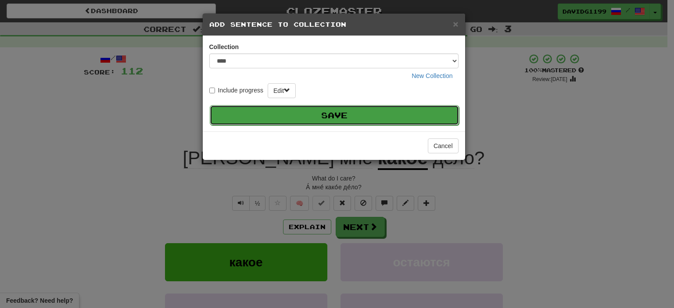
click at [357, 111] on button "Save" at bounding box center [334, 115] width 249 height 20
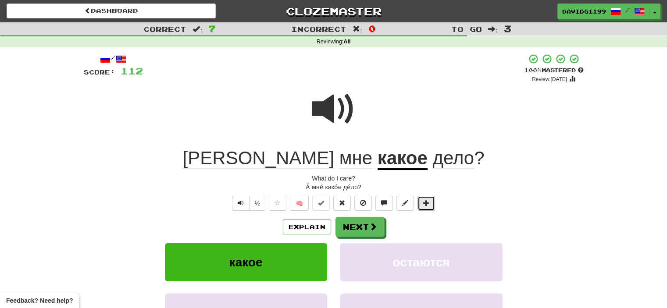
click at [424, 202] on span at bounding box center [426, 203] width 6 height 6
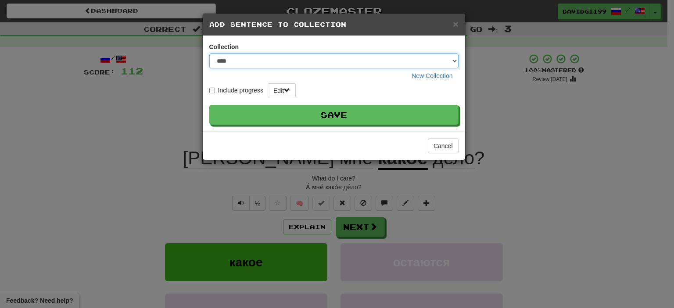
click at [453, 59] on select "**********" at bounding box center [333, 61] width 249 height 15
click at [209, 54] on select "**********" at bounding box center [333, 61] width 249 height 15
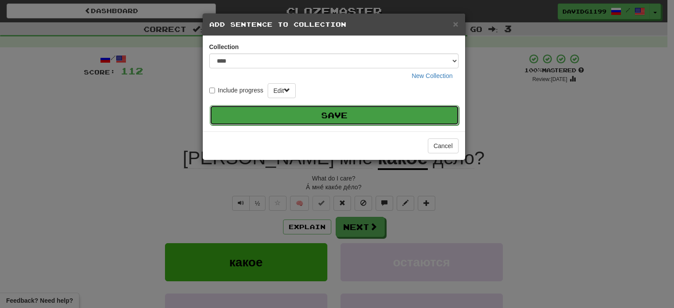
click at [358, 115] on button "Save" at bounding box center [334, 115] width 249 height 20
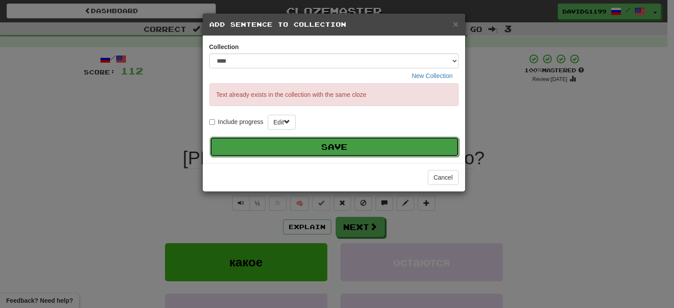
click at [352, 143] on button "Save" at bounding box center [334, 147] width 249 height 20
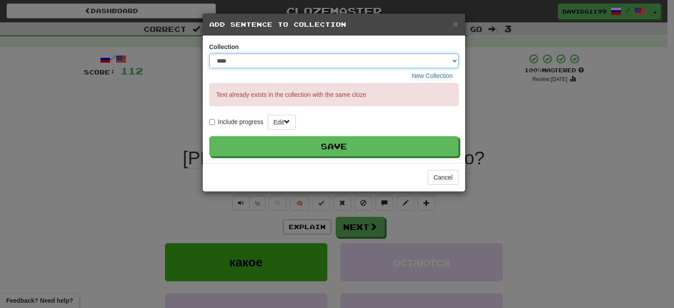
click at [454, 61] on select "**********" at bounding box center [333, 61] width 249 height 15
select select "*****"
click at [209, 54] on select "**********" at bounding box center [333, 61] width 249 height 15
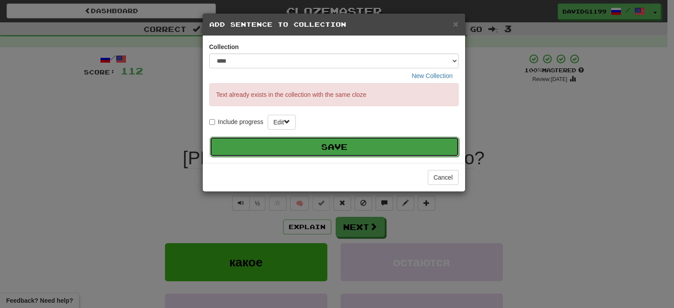
click at [332, 147] on button "Save" at bounding box center [334, 147] width 249 height 20
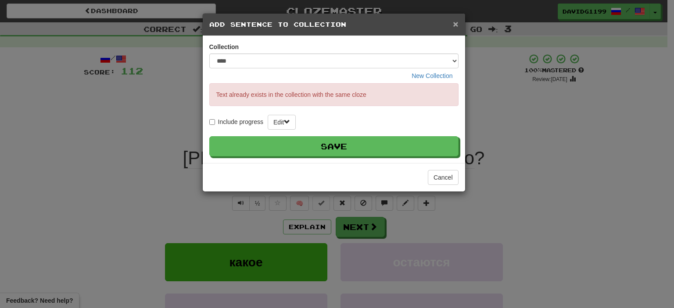
click at [454, 23] on span "×" at bounding box center [455, 24] width 5 height 10
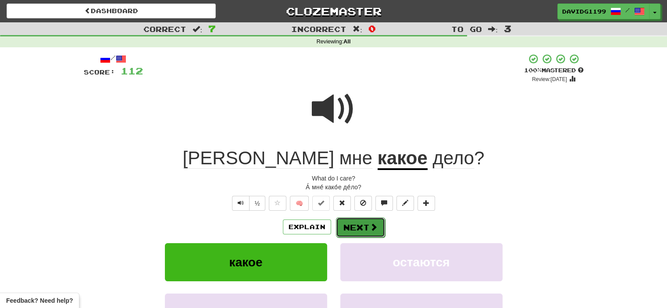
click at [348, 226] on button "Next" at bounding box center [360, 228] width 49 height 20
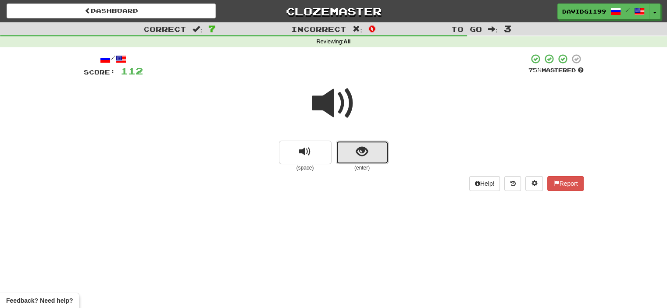
click at [356, 154] on span "show sentence" at bounding box center [362, 152] width 12 height 12
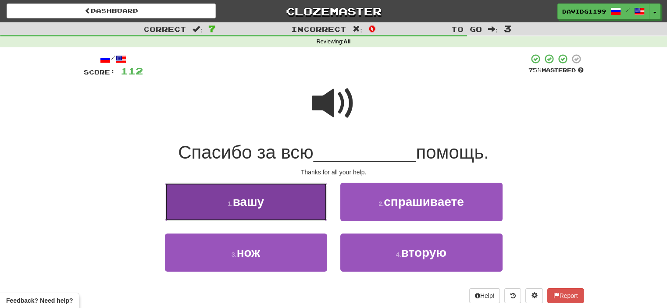
click at [304, 210] on button "1 . вашу" at bounding box center [246, 202] width 162 height 38
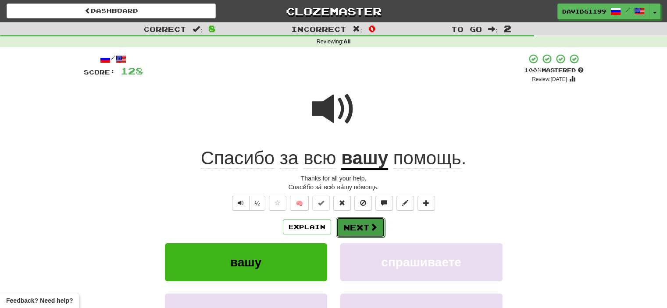
click at [353, 226] on button "Next" at bounding box center [360, 228] width 49 height 20
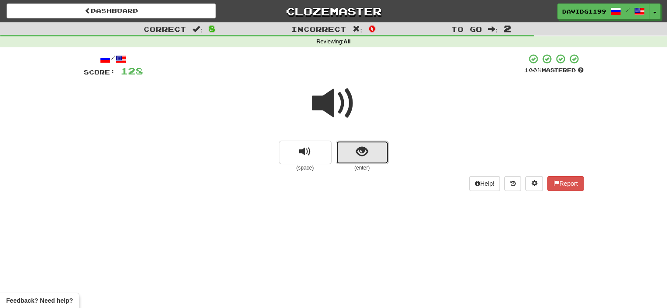
click at [356, 153] on span "show sentence" at bounding box center [362, 152] width 12 height 12
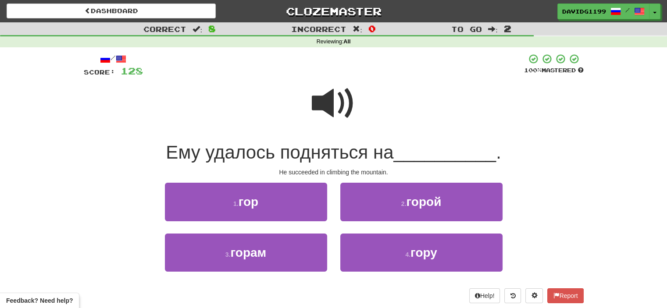
click at [340, 89] on span at bounding box center [334, 104] width 44 height 44
click at [340, 107] on span at bounding box center [334, 104] width 44 height 44
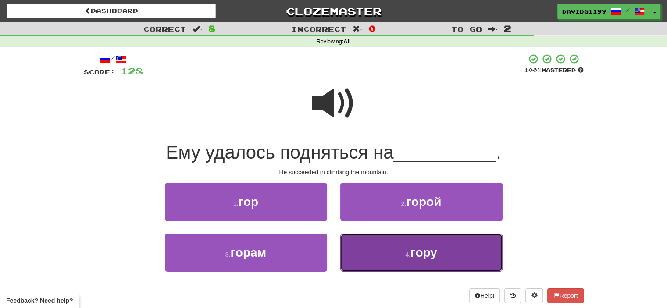
click at [395, 253] on button "4 . гору" at bounding box center [421, 253] width 162 height 38
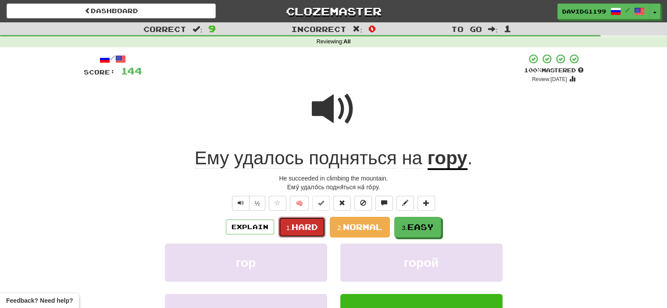
click at [304, 228] on span "Hard" at bounding box center [305, 227] width 26 height 10
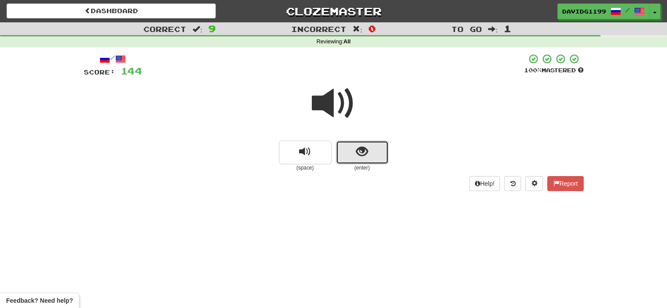
click at [346, 154] on button "show sentence" at bounding box center [362, 153] width 53 height 24
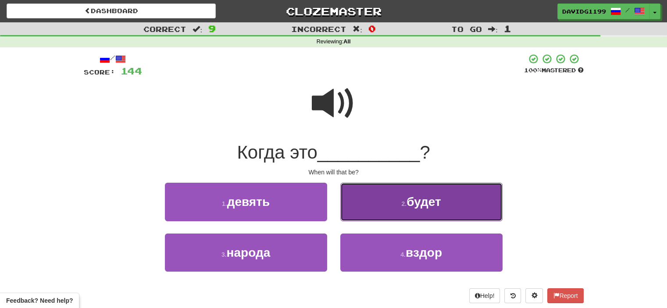
click at [401, 202] on small "2 ." at bounding box center [403, 203] width 5 height 7
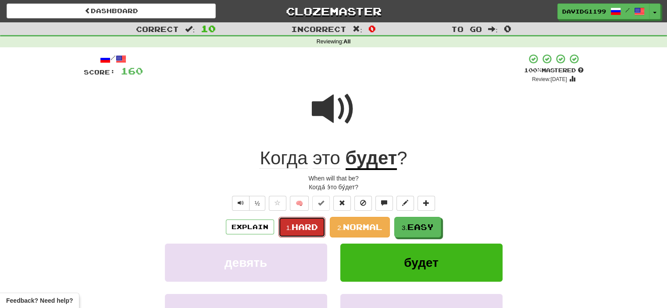
click at [310, 225] on span "Hard" at bounding box center [305, 227] width 26 height 10
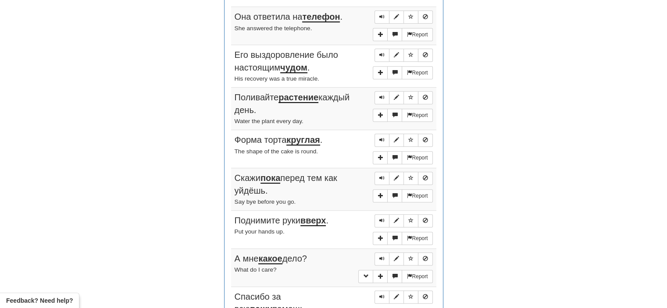
scroll to position [358, 0]
click at [383, 14] on span "Sentence controls" at bounding box center [381, 16] width 5 height 5
click at [381, 55] on span "Sentence controls" at bounding box center [381, 54] width 5 height 5
click at [382, 94] on span "Sentence controls" at bounding box center [381, 96] width 5 height 5
click at [382, 137] on span "Sentence controls" at bounding box center [381, 139] width 5 height 5
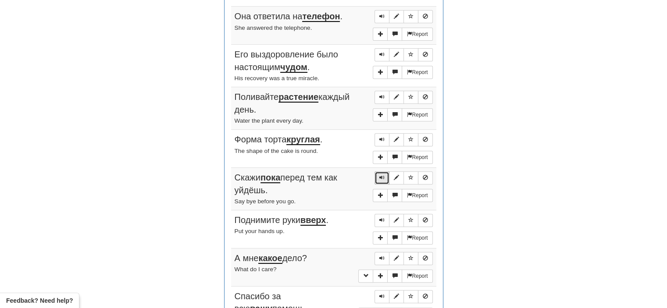
click at [384, 175] on span "Sentence controls" at bounding box center [381, 177] width 5 height 5
click at [384, 218] on span "Sentence controls" at bounding box center [381, 220] width 5 height 5
click at [383, 256] on span "Sentence controls" at bounding box center [381, 258] width 5 height 5
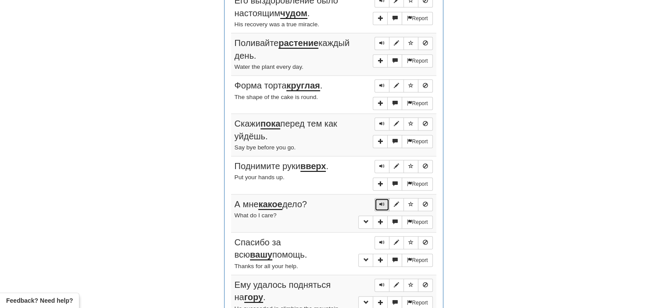
scroll to position [413, 0]
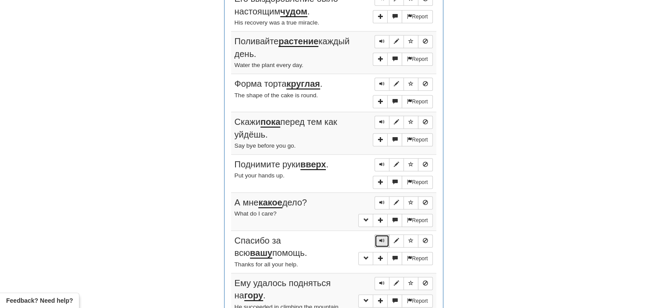
click at [381, 238] on span "Sentence controls" at bounding box center [381, 240] width 5 height 5
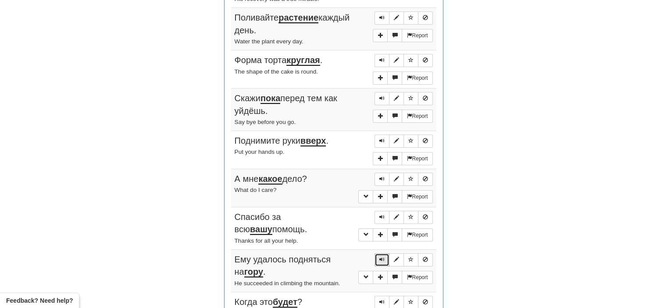
click at [383, 257] on span "Sentence controls" at bounding box center [381, 259] width 5 height 5
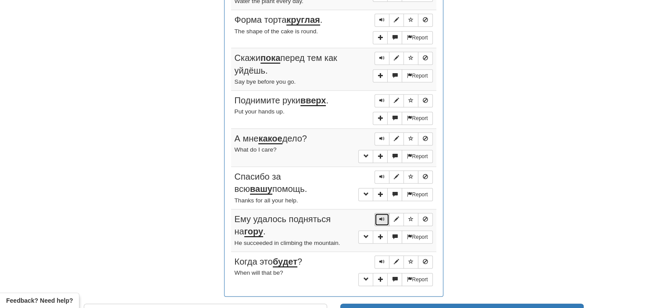
scroll to position [479, 0]
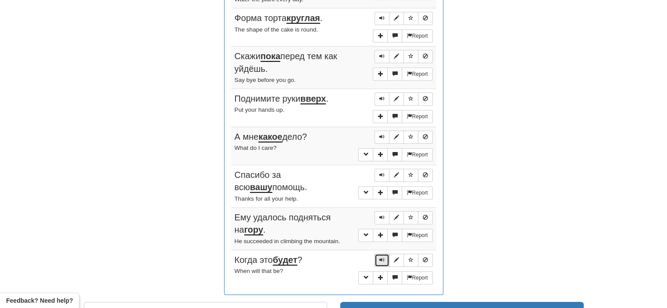
click at [381, 254] on button "Sentence controls" at bounding box center [382, 260] width 15 height 13
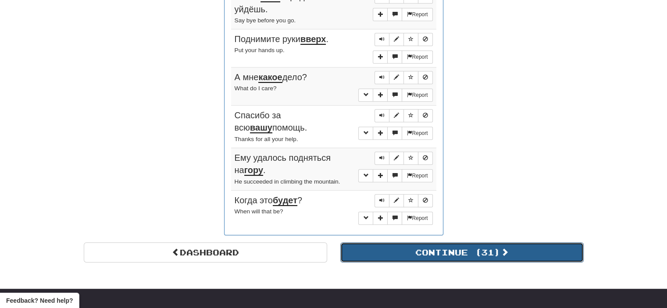
click at [400, 248] on button "Continue ( 31 )" at bounding box center [461, 253] width 243 height 20
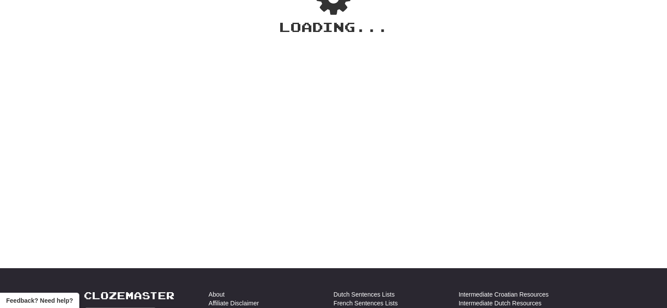
scroll to position [0, 0]
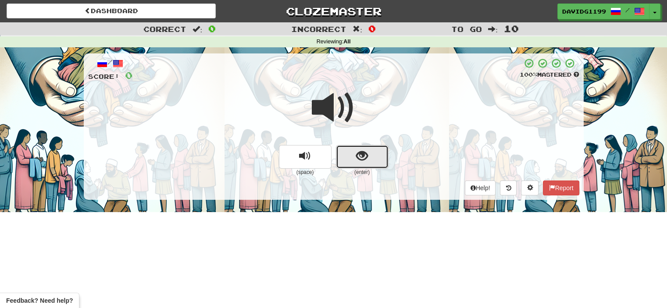
click at [349, 155] on button "show sentence" at bounding box center [362, 157] width 53 height 24
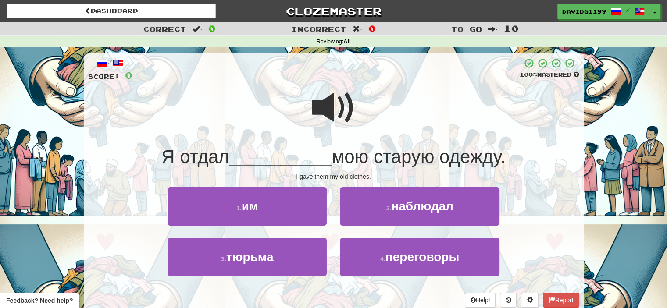
click at [326, 110] on span at bounding box center [334, 108] width 44 height 44
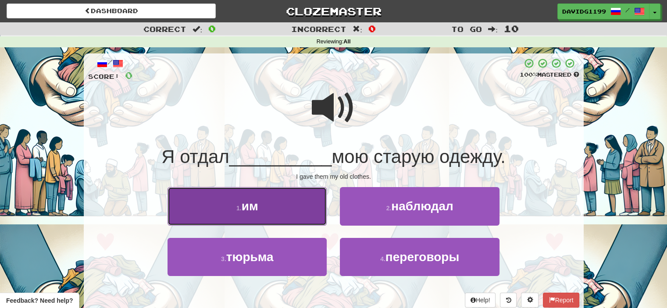
click at [277, 214] on button "1 . им" at bounding box center [247, 206] width 159 height 38
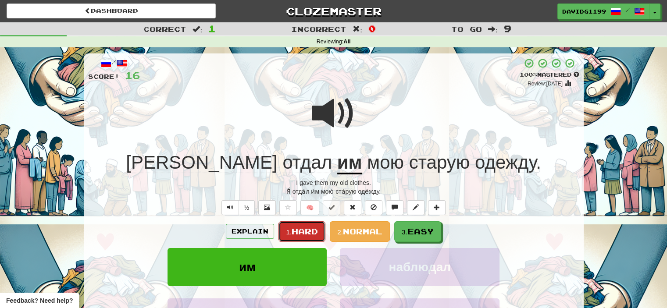
click at [303, 235] on span "Hard" at bounding box center [305, 232] width 26 height 10
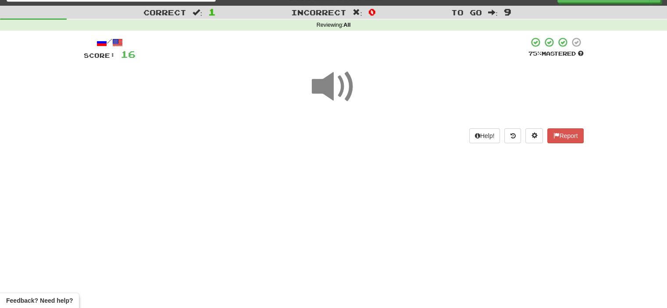
scroll to position [16, 0]
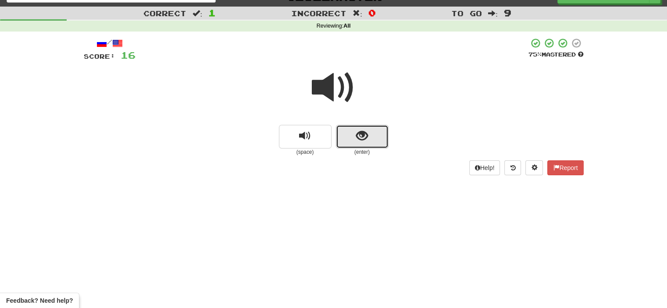
click at [358, 141] on span "show sentence" at bounding box center [362, 136] width 12 height 12
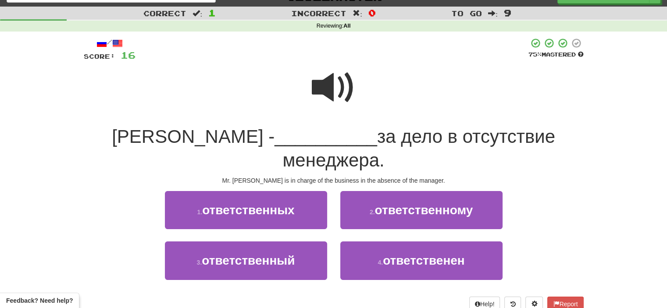
click at [340, 89] on span at bounding box center [334, 88] width 44 height 44
click at [336, 93] on span at bounding box center [334, 88] width 44 height 44
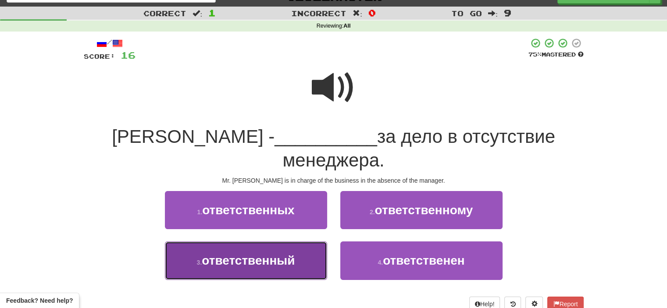
click at [311, 255] on button "3 . ответственный" at bounding box center [246, 261] width 162 height 38
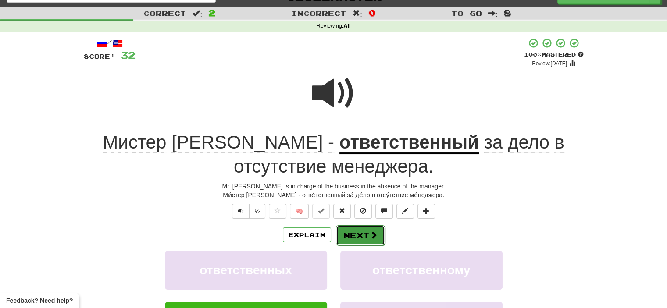
click at [372, 229] on button "Next" at bounding box center [360, 235] width 49 height 20
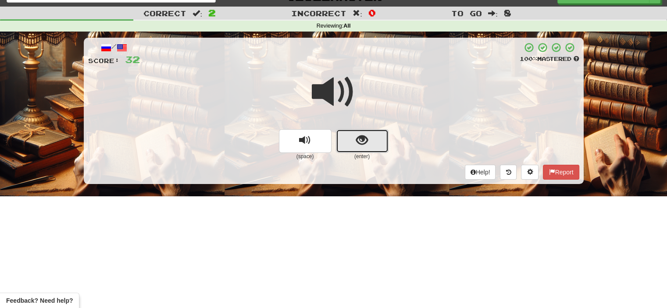
click at [358, 142] on span "show sentence" at bounding box center [362, 141] width 12 height 12
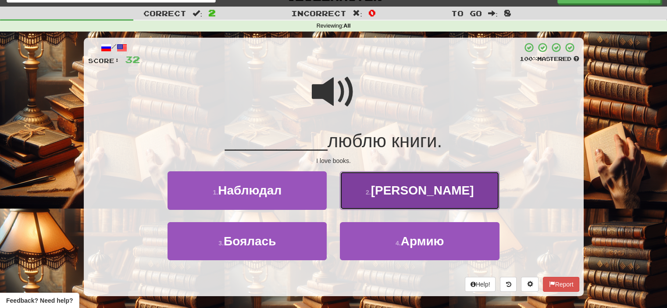
click at [382, 182] on button "2 . Я" at bounding box center [419, 191] width 159 height 38
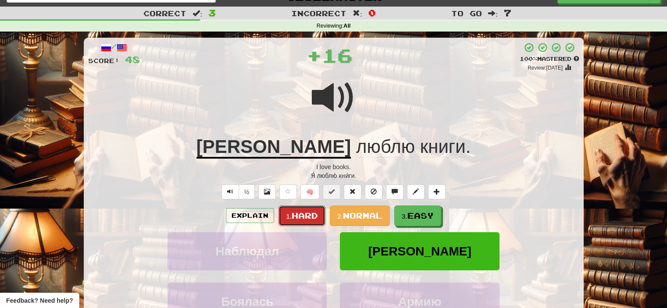
click at [309, 214] on span "Hard" at bounding box center [305, 216] width 26 height 10
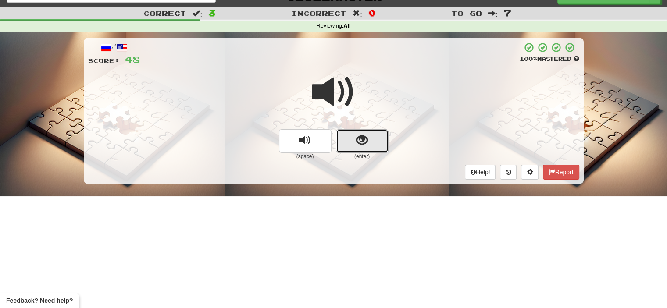
click at [351, 142] on button "show sentence" at bounding box center [362, 141] width 53 height 24
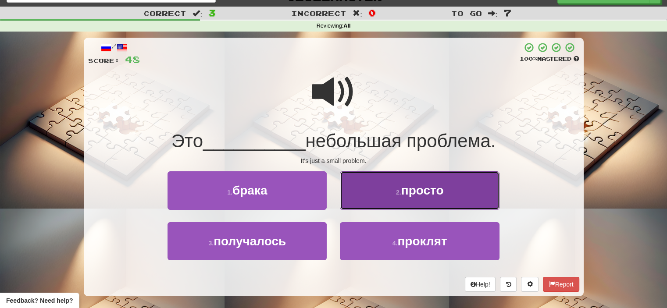
click at [397, 188] on button "2 . просто" at bounding box center [419, 191] width 159 height 38
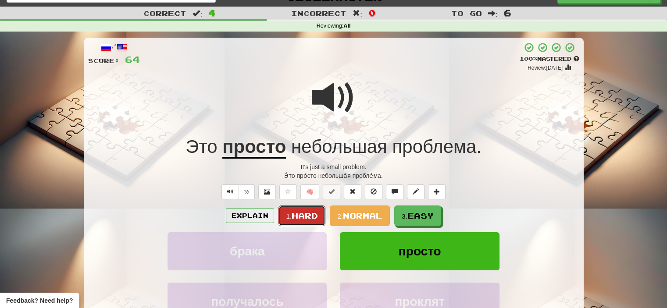
click at [309, 219] on span "Hard" at bounding box center [305, 216] width 26 height 10
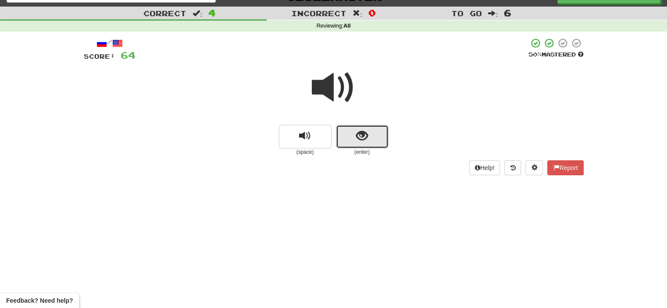
click at [351, 140] on button "show sentence" at bounding box center [362, 137] width 53 height 24
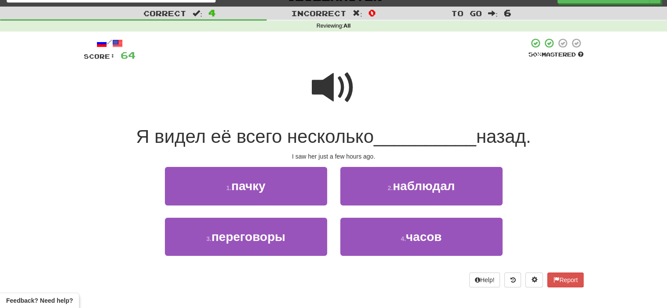
click at [341, 89] on span at bounding box center [334, 88] width 44 height 44
click at [344, 94] on span at bounding box center [334, 88] width 44 height 44
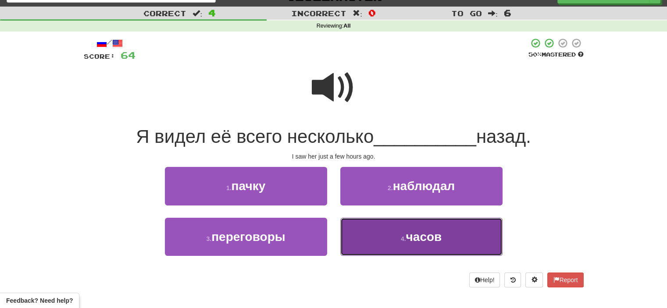
click at [396, 231] on button "4 . часов" at bounding box center [421, 237] width 162 height 38
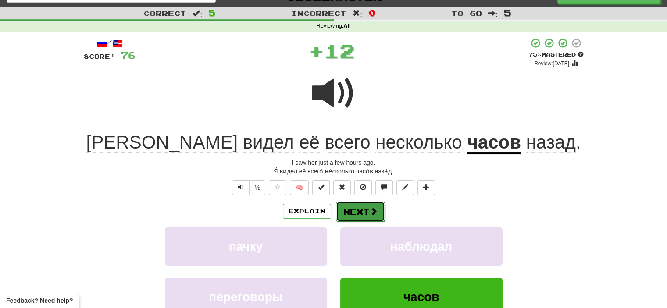
click at [360, 207] on button "Next" at bounding box center [360, 212] width 49 height 20
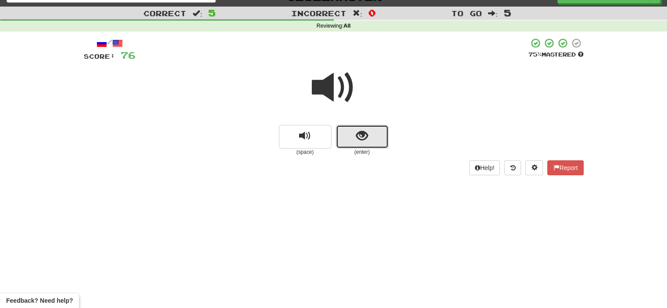
click at [351, 141] on button "show sentence" at bounding box center [362, 137] width 53 height 24
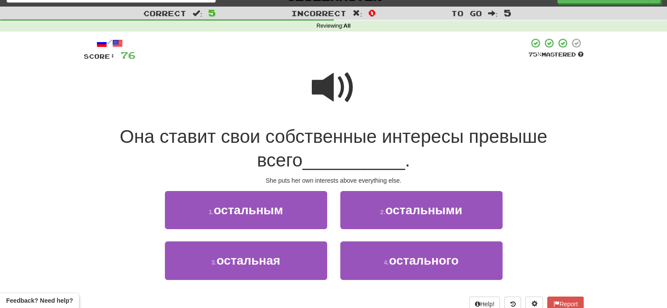
click at [334, 89] on span at bounding box center [334, 88] width 44 height 44
click at [341, 89] on span at bounding box center [334, 88] width 44 height 44
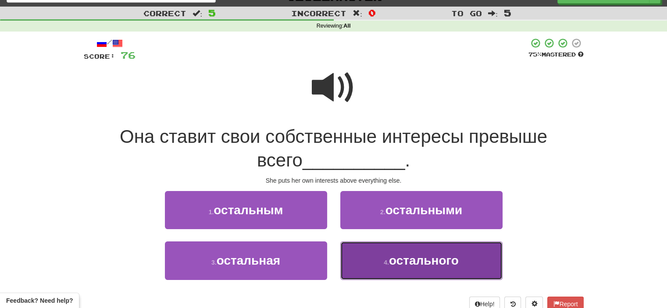
click at [415, 266] on span "остального" at bounding box center [424, 261] width 70 height 14
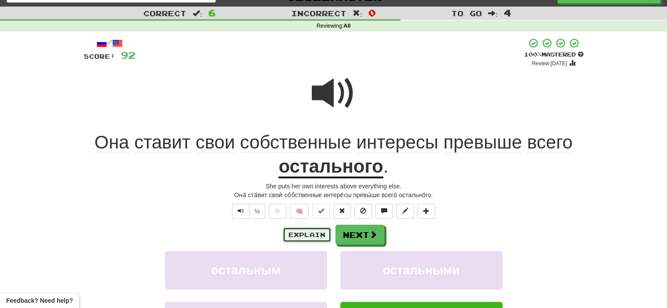
click at [313, 235] on button "Explain" at bounding box center [307, 235] width 48 height 15
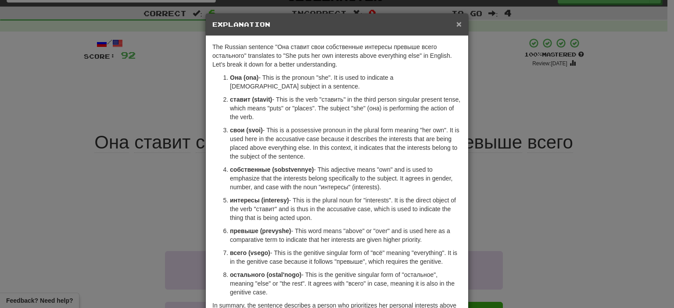
click at [456, 20] on span "×" at bounding box center [458, 24] width 5 height 10
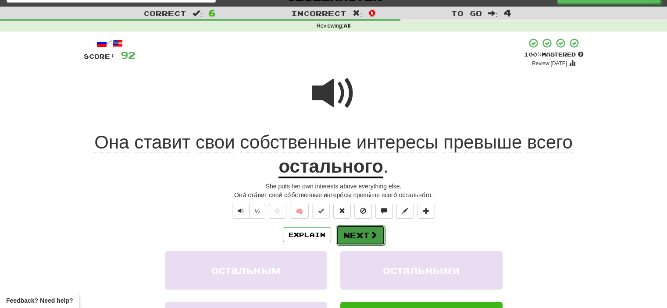
click at [361, 233] on button "Next" at bounding box center [360, 235] width 49 height 20
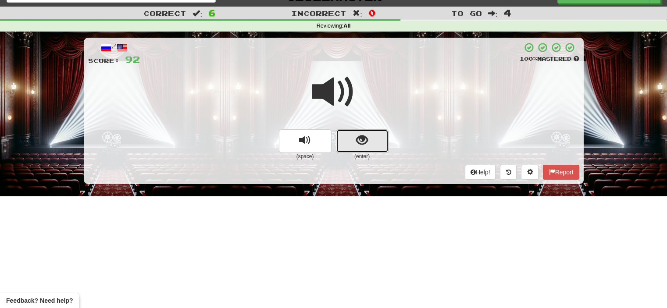
click at [349, 135] on button "show sentence" at bounding box center [362, 141] width 53 height 24
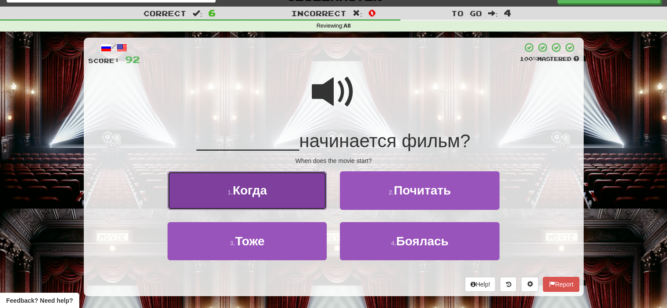
click at [285, 199] on button "1 . Когда" at bounding box center [247, 191] width 159 height 38
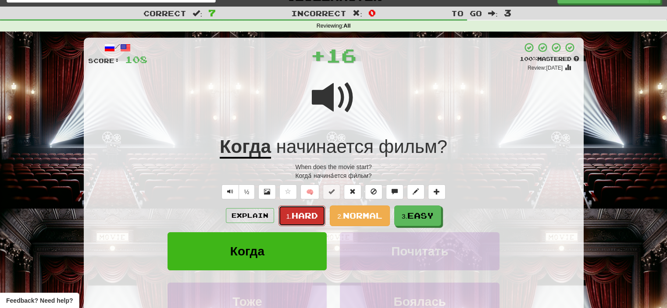
click at [302, 217] on span "Hard" at bounding box center [305, 216] width 26 height 10
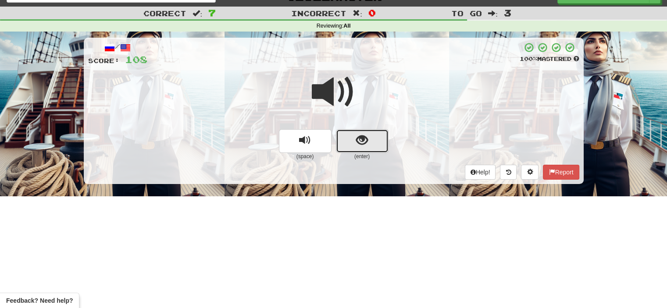
click at [344, 143] on button "show sentence" at bounding box center [362, 141] width 53 height 24
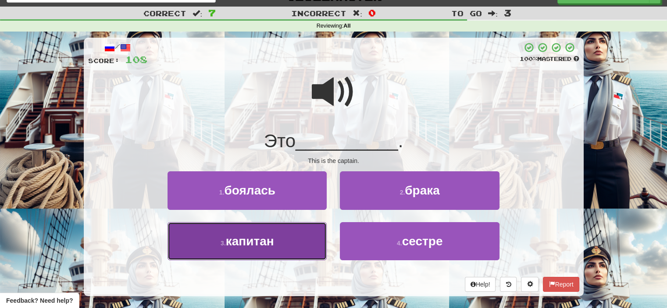
click at [314, 239] on button "3 . капитан" at bounding box center [247, 241] width 159 height 38
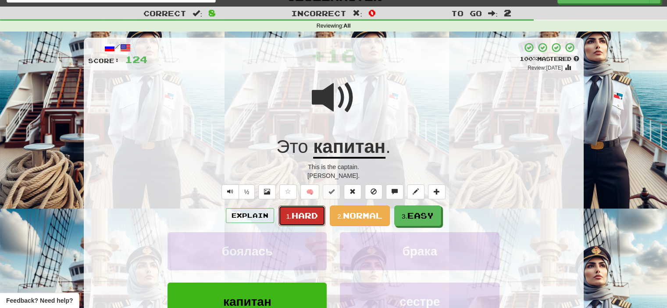
click at [310, 213] on span "Hard" at bounding box center [305, 216] width 26 height 10
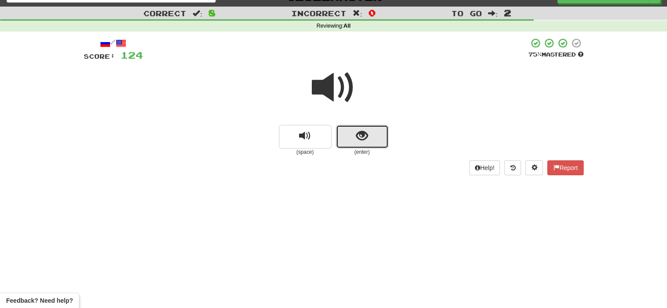
click at [343, 138] on button "show sentence" at bounding box center [362, 137] width 53 height 24
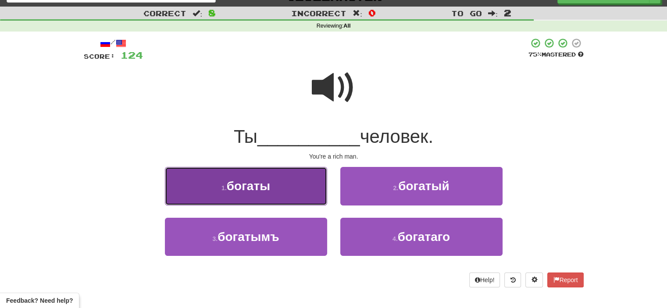
click at [287, 196] on button "1 . богаты" at bounding box center [246, 186] width 162 height 38
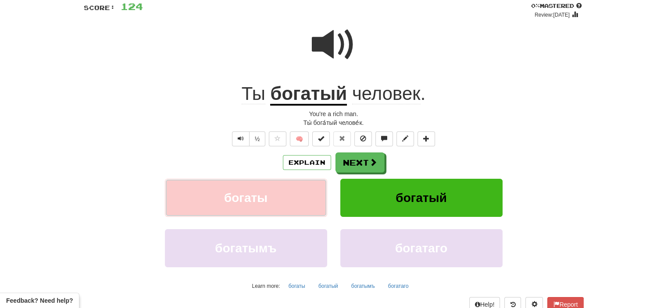
scroll to position [65, 0]
click at [362, 159] on button "Next" at bounding box center [360, 163] width 49 height 20
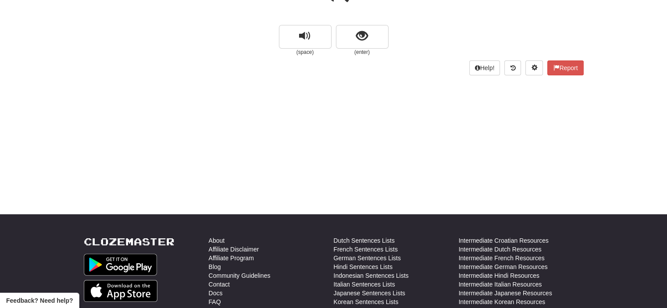
scroll to position [53, 0]
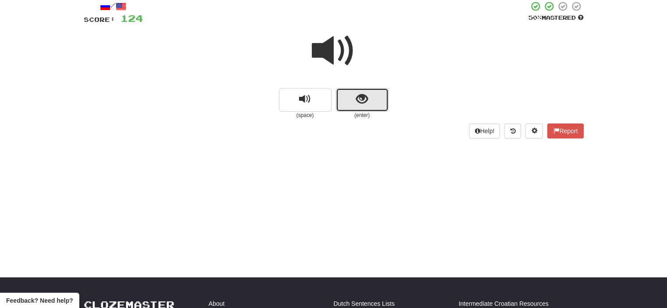
click at [345, 95] on button "show sentence" at bounding box center [362, 100] width 53 height 24
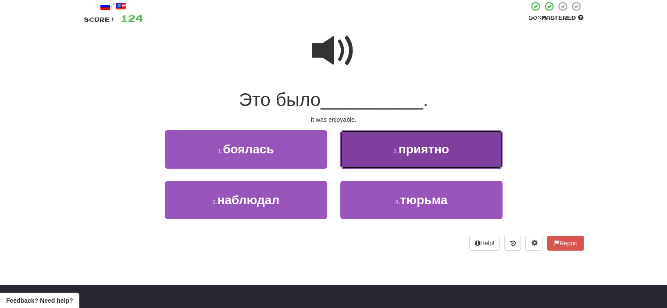
click at [365, 150] on button "2 . приятно" at bounding box center [421, 149] width 162 height 38
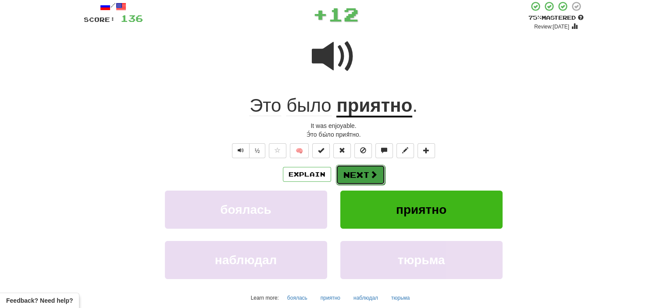
click at [366, 174] on button "Next" at bounding box center [360, 175] width 49 height 20
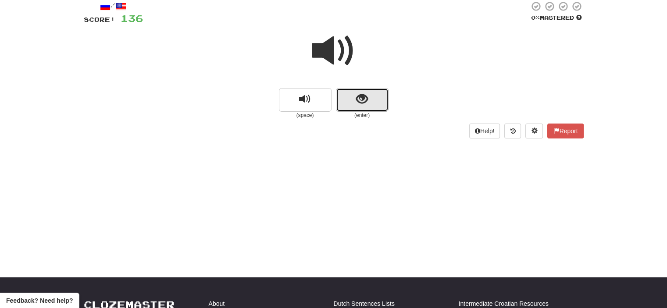
click at [351, 96] on button "show sentence" at bounding box center [362, 100] width 53 height 24
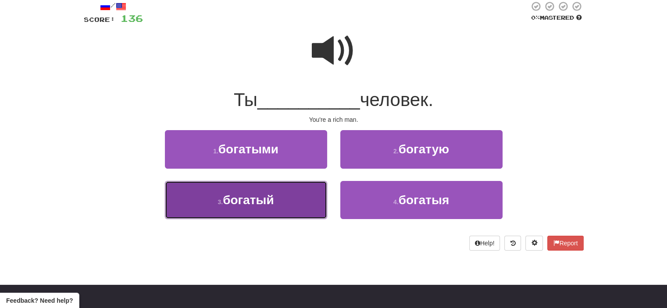
click at [287, 192] on button "3 . богатый" at bounding box center [246, 200] width 162 height 38
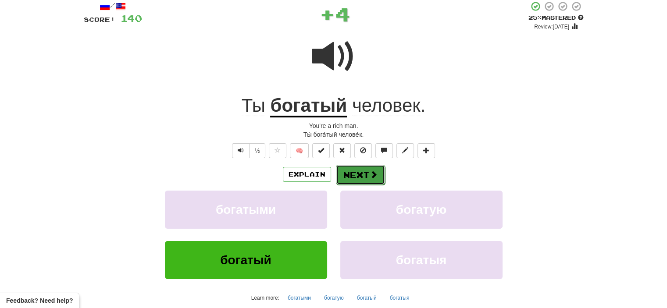
click at [347, 174] on button "Next" at bounding box center [360, 175] width 49 height 20
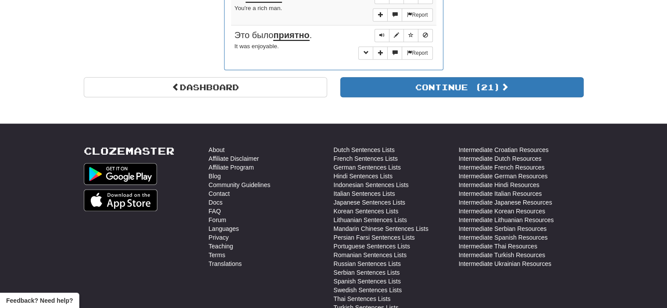
scroll to position [736, 0]
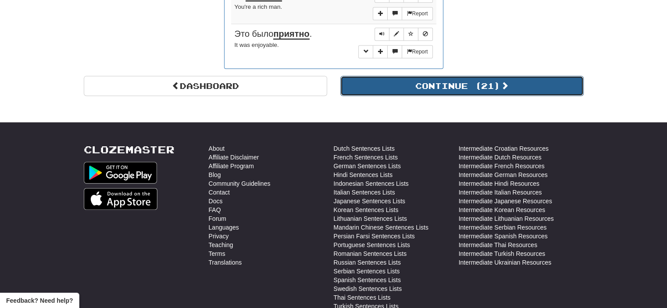
click at [483, 76] on button "Continue ( 21 )" at bounding box center [461, 86] width 243 height 20
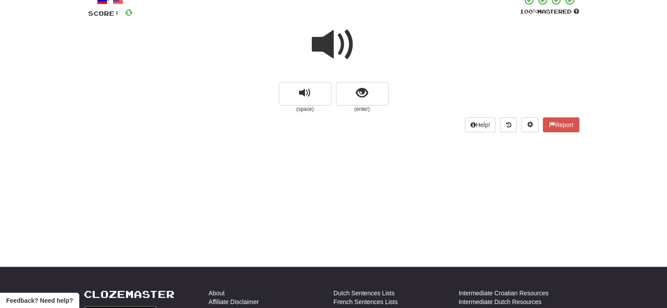
scroll to position [64, 0]
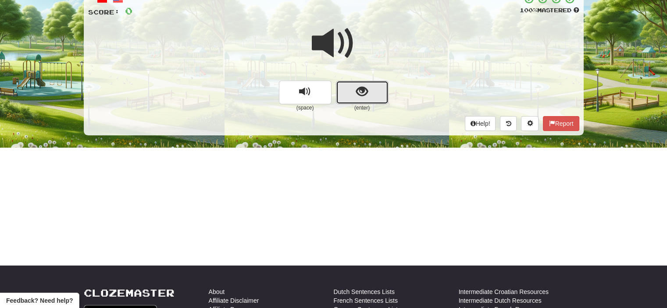
click at [344, 86] on button "show sentence" at bounding box center [362, 93] width 53 height 24
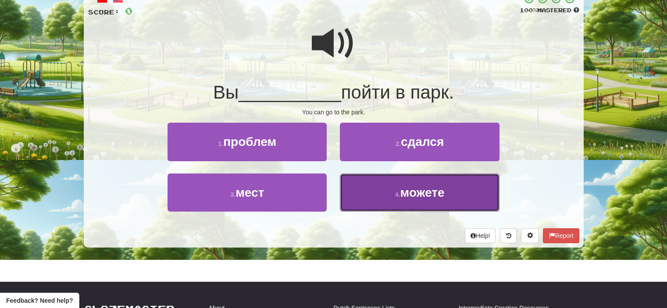
click at [369, 192] on button "4 . можете" at bounding box center [419, 193] width 159 height 38
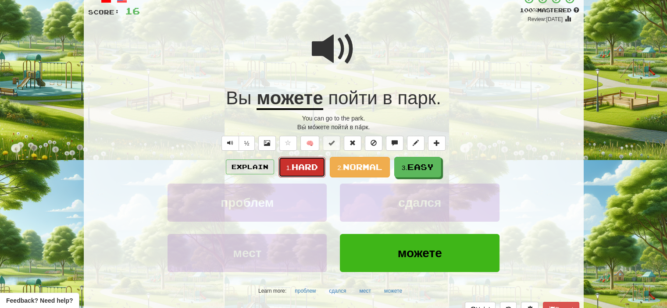
click at [302, 164] on span "Hard" at bounding box center [305, 167] width 26 height 10
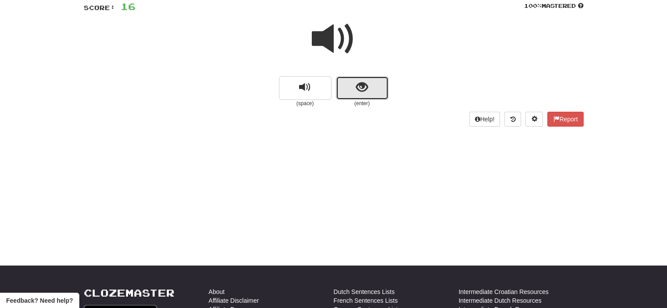
click at [352, 93] on button "show sentence" at bounding box center [362, 88] width 53 height 24
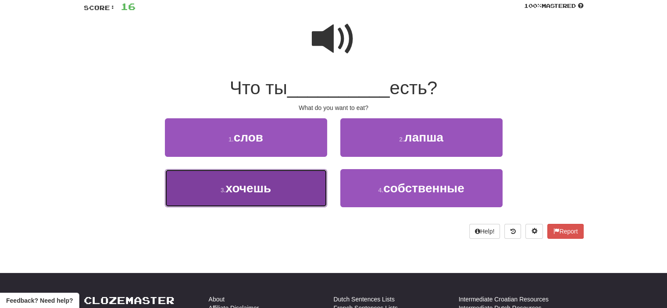
click at [297, 190] on button "3 . хочешь" at bounding box center [246, 188] width 162 height 38
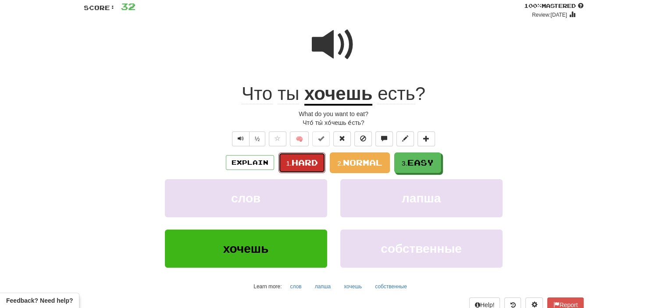
click at [300, 161] on span "Hard" at bounding box center [305, 163] width 26 height 10
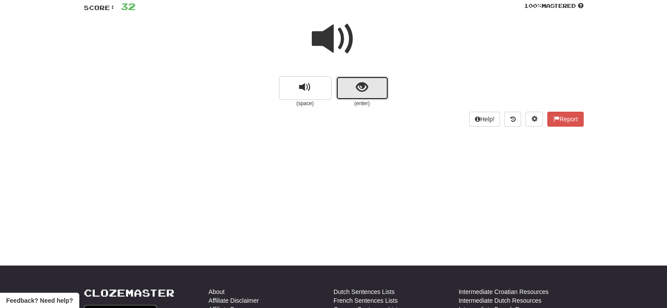
click at [344, 88] on button "show sentence" at bounding box center [362, 88] width 53 height 24
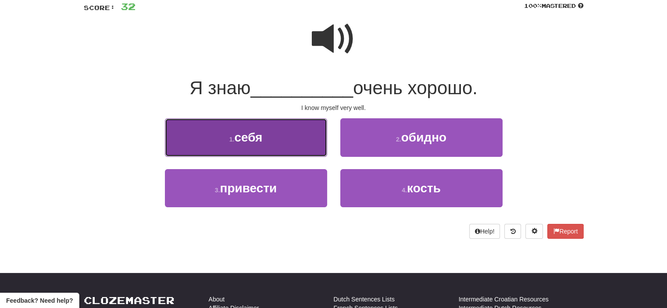
click at [289, 143] on button "1 . себя" at bounding box center [246, 137] width 162 height 38
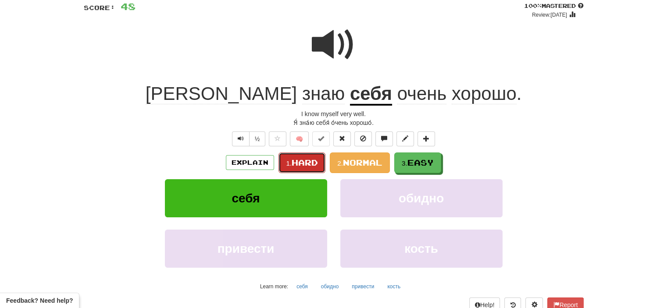
click at [295, 163] on span "Hard" at bounding box center [305, 163] width 26 height 10
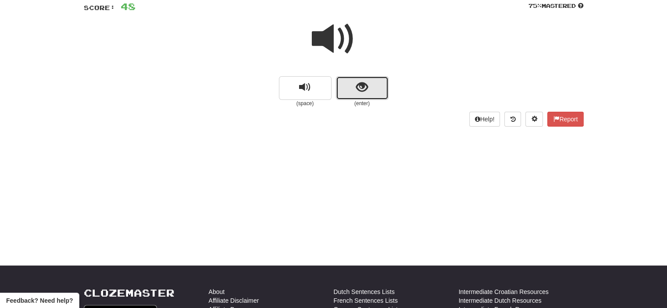
click at [347, 89] on button "show sentence" at bounding box center [362, 88] width 53 height 24
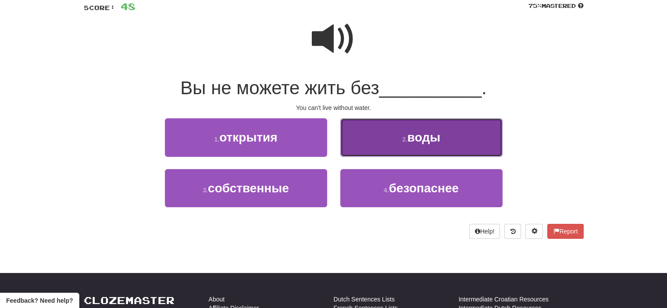
click at [372, 136] on button "2 . воды" at bounding box center [421, 137] width 162 height 38
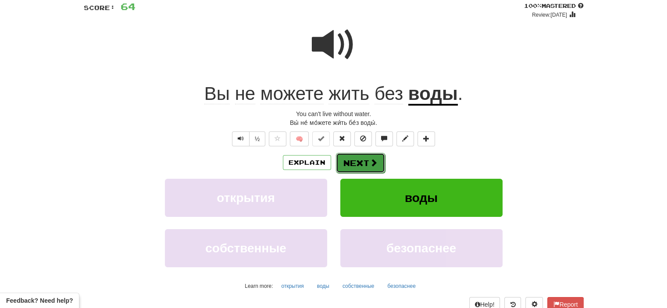
click at [364, 161] on button "Next" at bounding box center [360, 163] width 49 height 20
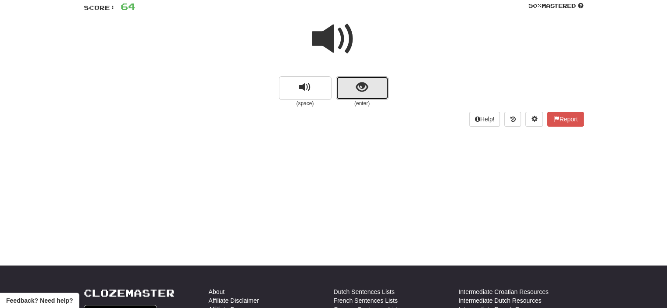
click at [353, 93] on button "show sentence" at bounding box center [362, 88] width 53 height 24
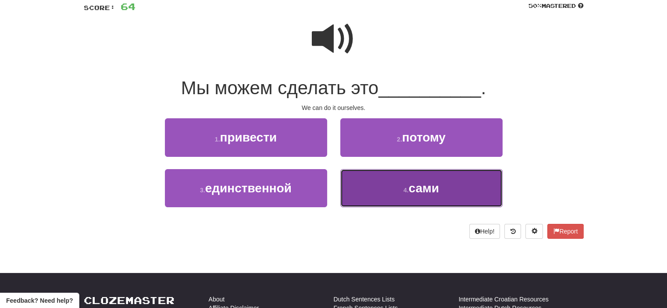
click at [376, 174] on button "4 . сами" at bounding box center [421, 188] width 162 height 38
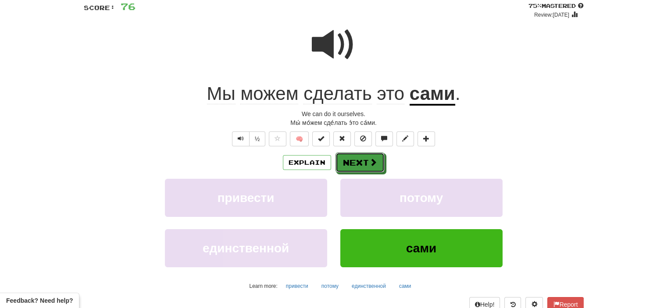
drag, startPoint x: 366, startPoint y: 161, endPoint x: 358, endPoint y: 161, distance: 7.9
click at [358, 161] on button "Next" at bounding box center [360, 163] width 49 height 20
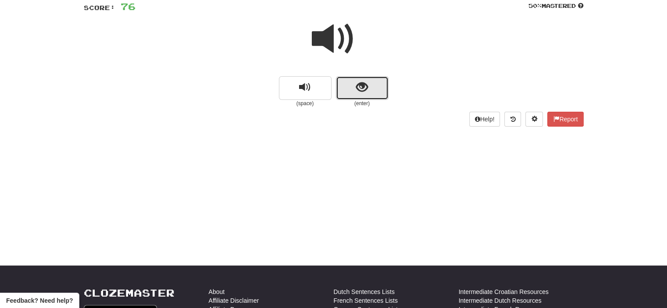
click at [349, 91] on button "show sentence" at bounding box center [362, 88] width 53 height 24
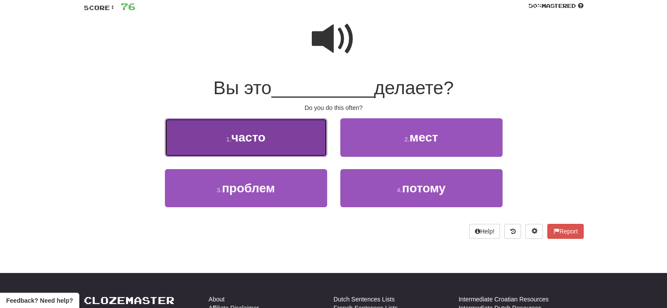
click at [297, 138] on button "1 . часто" at bounding box center [246, 137] width 162 height 38
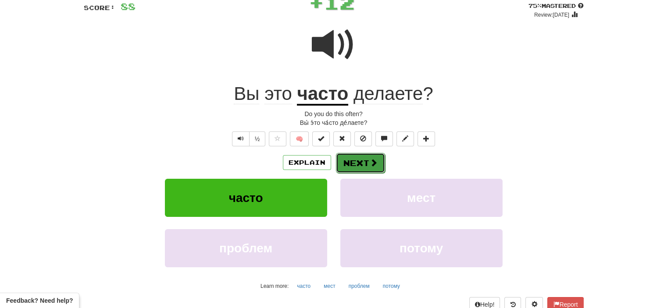
click at [361, 161] on button "Next" at bounding box center [360, 163] width 49 height 20
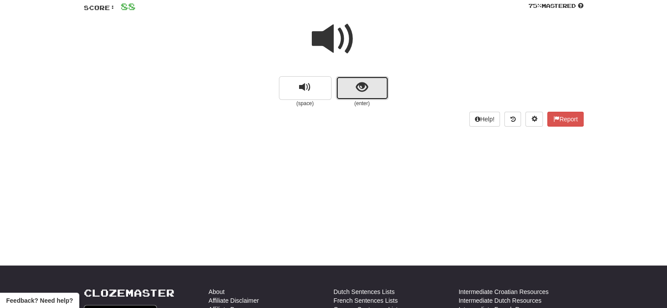
click at [346, 93] on button "show sentence" at bounding box center [362, 88] width 53 height 24
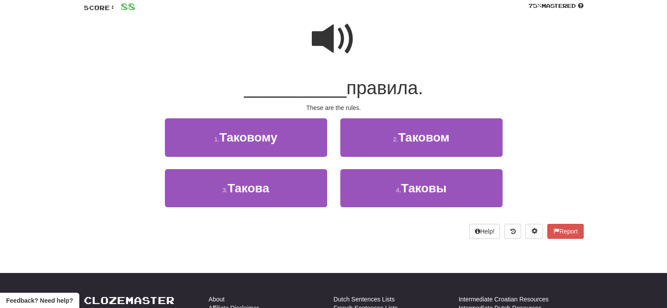
click at [340, 40] on span at bounding box center [334, 39] width 44 height 44
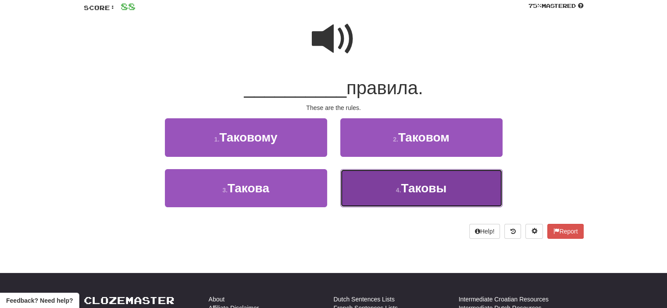
click at [407, 189] on span "Таковы" at bounding box center [424, 189] width 46 height 14
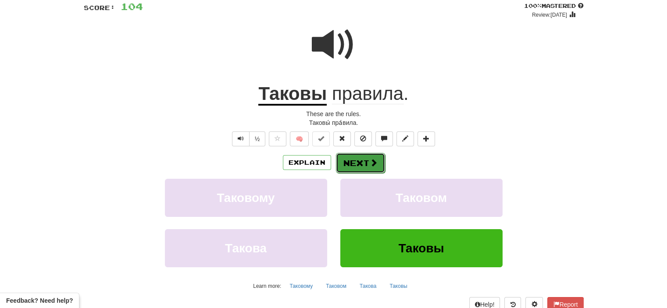
click at [372, 162] on span at bounding box center [374, 163] width 8 height 8
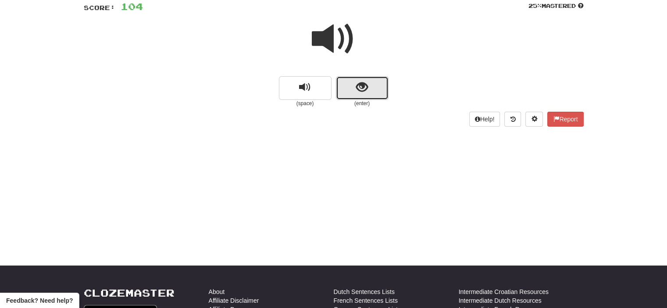
click at [351, 91] on button "show sentence" at bounding box center [362, 88] width 53 height 24
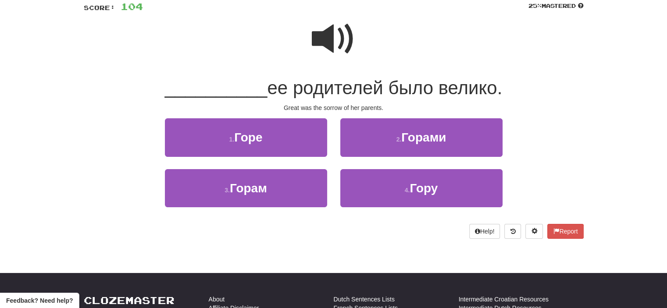
click at [341, 43] on span at bounding box center [334, 39] width 44 height 44
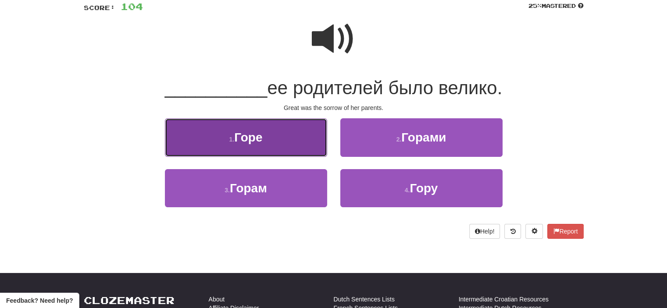
click at [295, 142] on button "1 . Горе" at bounding box center [246, 137] width 162 height 38
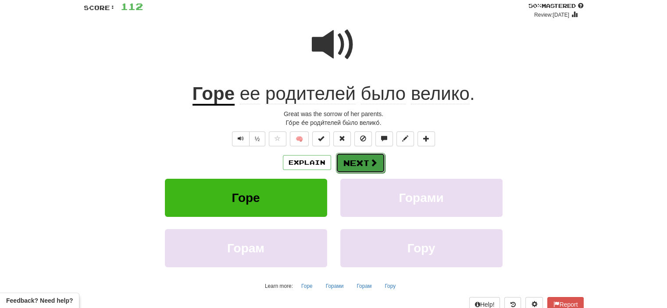
click at [369, 157] on button "Next" at bounding box center [360, 163] width 49 height 20
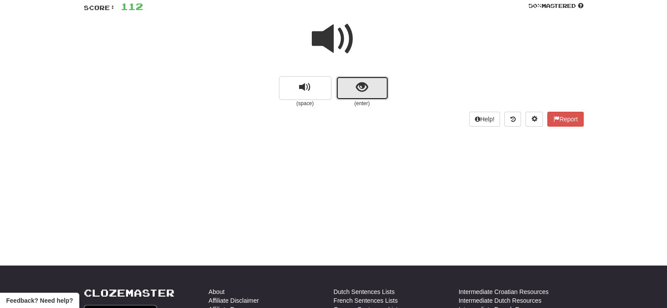
click at [343, 91] on button "show sentence" at bounding box center [362, 88] width 53 height 24
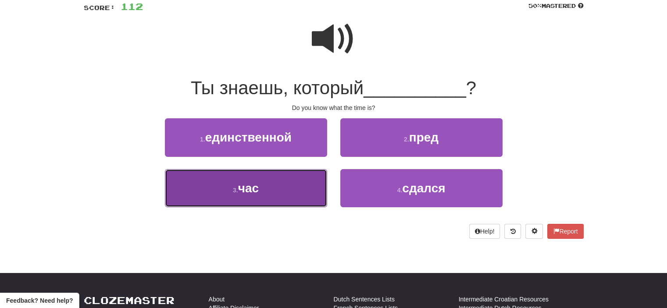
click at [318, 194] on button "3 . час" at bounding box center [246, 188] width 162 height 38
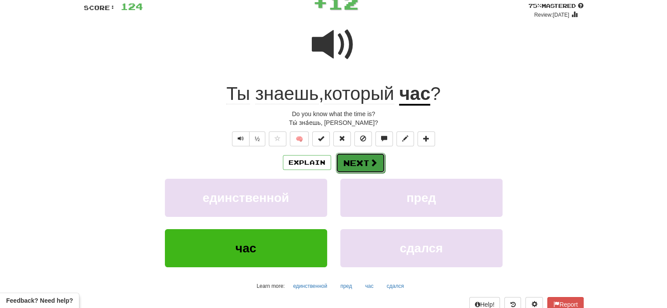
click at [365, 162] on button "Next" at bounding box center [360, 163] width 49 height 20
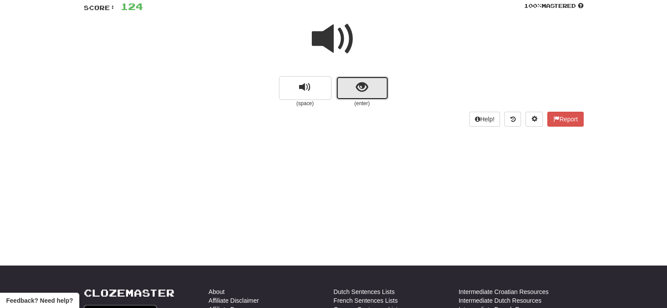
click at [353, 93] on button "show sentence" at bounding box center [362, 88] width 53 height 24
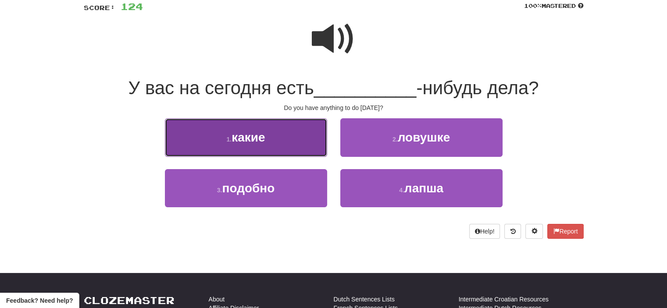
click at [316, 143] on button "1 . какие" at bounding box center [246, 137] width 162 height 38
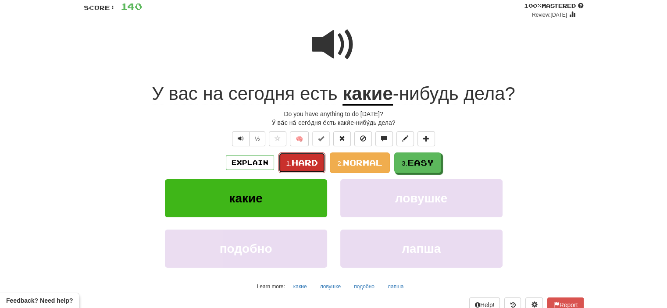
click at [309, 162] on span "Hard" at bounding box center [305, 163] width 26 height 10
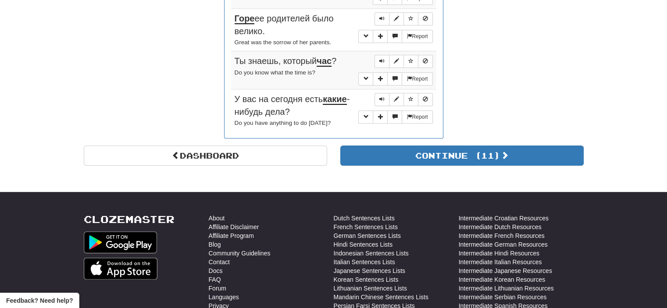
scroll to position [627, 0]
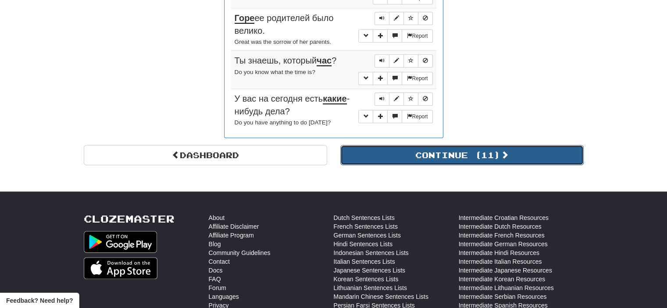
click at [408, 157] on button "Continue ( 11 )" at bounding box center [461, 155] width 243 height 20
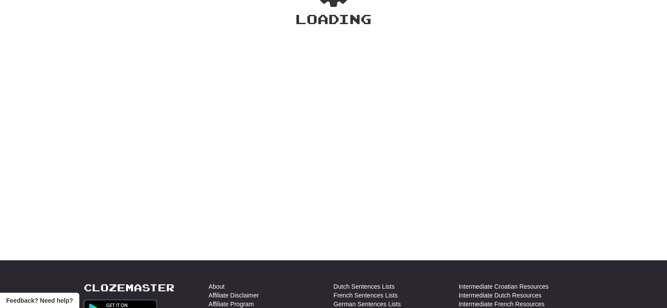
scroll to position [0, 0]
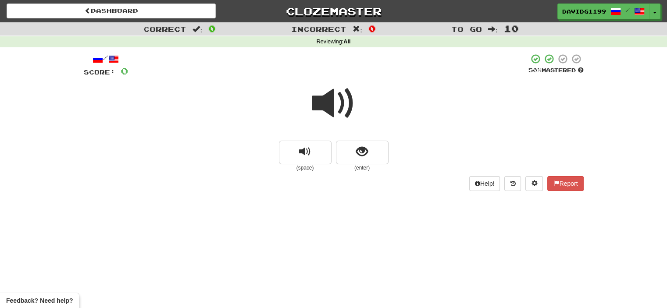
click at [338, 109] on span at bounding box center [334, 104] width 44 height 44
click at [351, 150] on button "show sentence" at bounding box center [362, 153] width 53 height 24
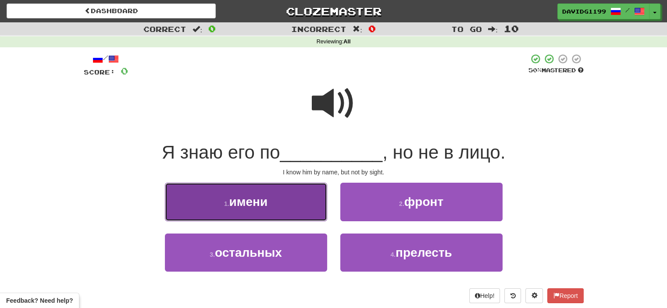
click at [304, 200] on button "1 . имени" at bounding box center [246, 202] width 162 height 38
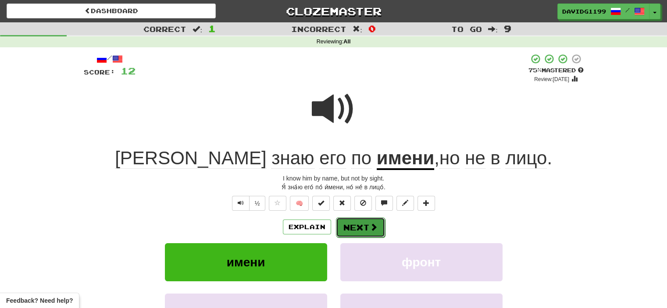
click at [363, 226] on button "Next" at bounding box center [360, 228] width 49 height 20
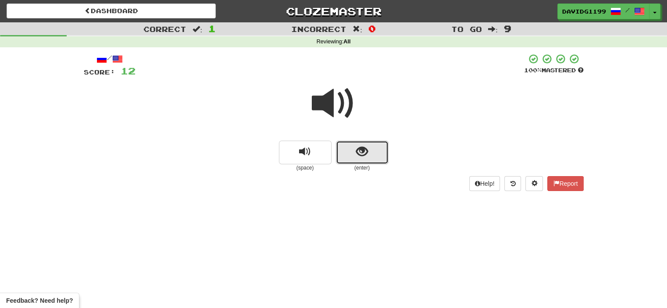
click at [346, 147] on button "show sentence" at bounding box center [362, 153] width 53 height 24
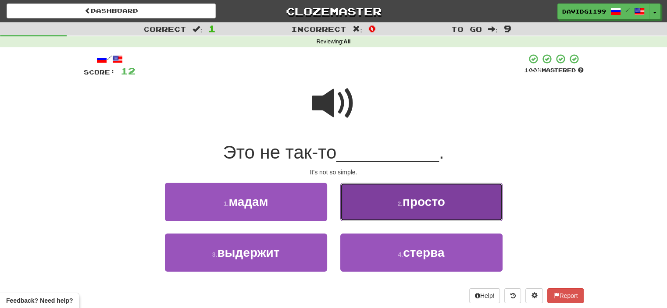
click at [372, 195] on button "2 . просто" at bounding box center [421, 202] width 162 height 38
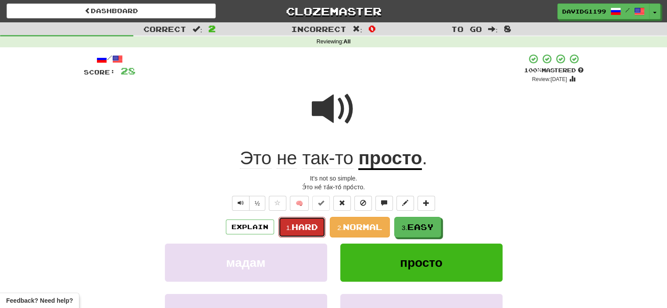
click at [308, 225] on span "Hard" at bounding box center [305, 227] width 26 height 10
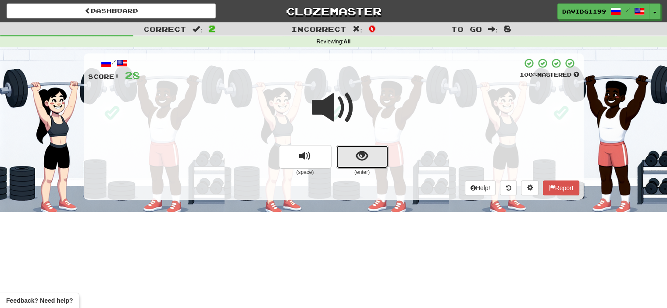
click at [354, 163] on button "show sentence" at bounding box center [362, 157] width 53 height 24
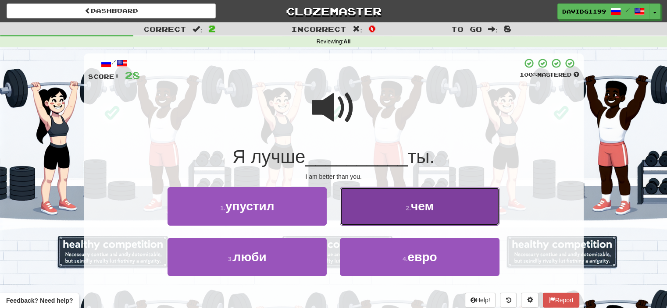
click at [380, 209] on button "2 . чем" at bounding box center [419, 206] width 159 height 38
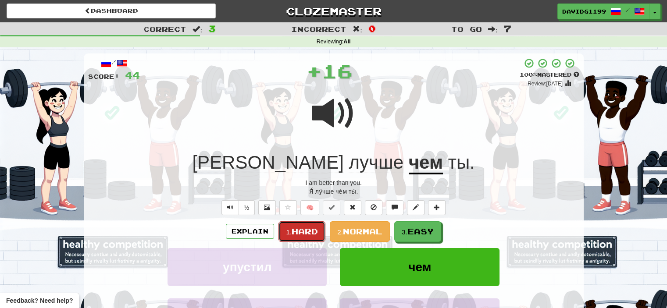
click at [316, 231] on span "Hard" at bounding box center [305, 232] width 26 height 10
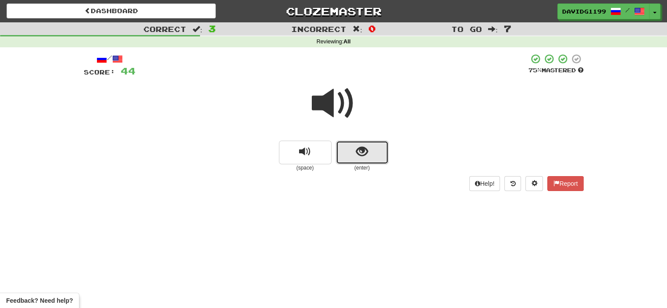
click at [344, 155] on button "show sentence" at bounding box center [362, 153] width 53 height 24
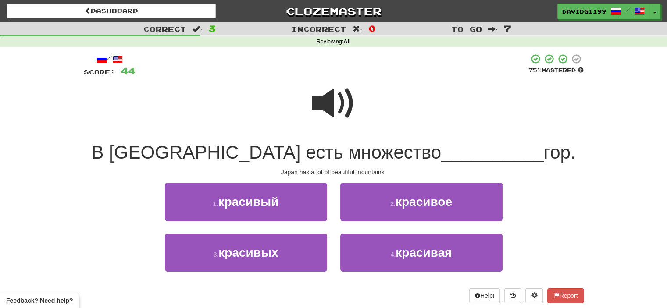
click at [339, 102] on span at bounding box center [334, 104] width 44 height 44
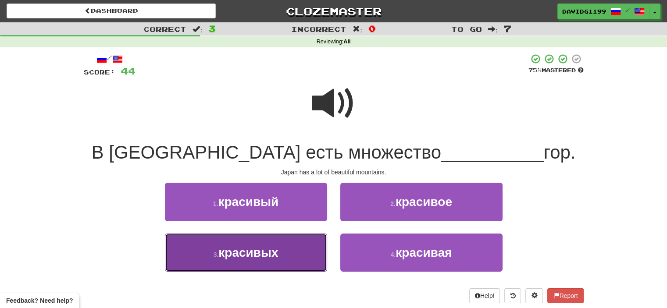
click at [265, 252] on span "красивых" at bounding box center [248, 253] width 60 height 14
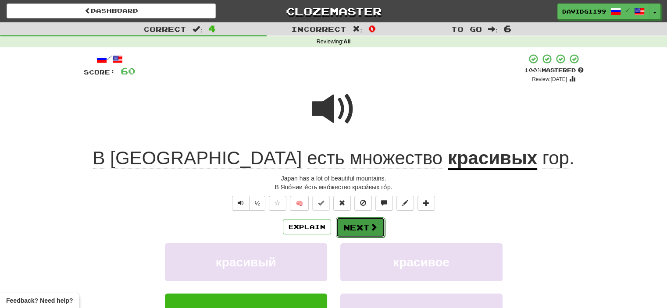
click at [366, 228] on button "Next" at bounding box center [360, 228] width 49 height 20
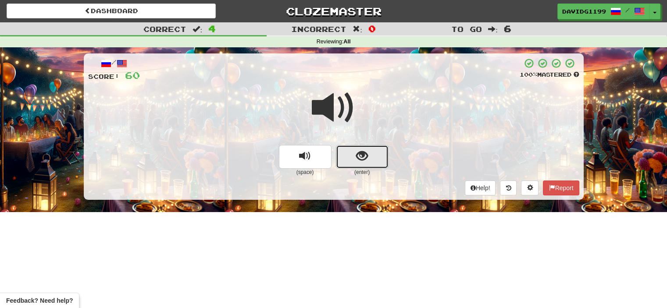
click at [349, 158] on button "show sentence" at bounding box center [362, 157] width 53 height 24
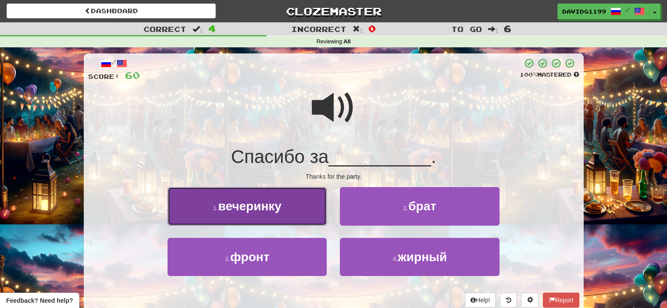
click at [301, 210] on button "1 . вечеринку" at bounding box center [247, 206] width 159 height 38
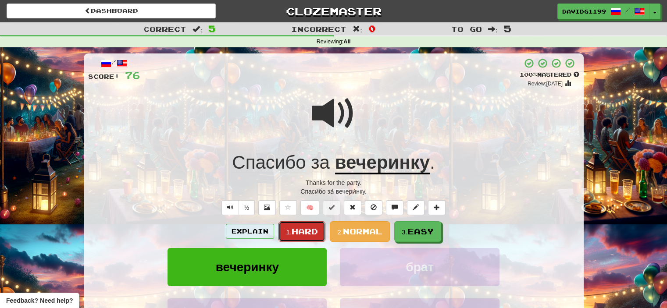
click at [307, 232] on span "Hard" at bounding box center [305, 232] width 26 height 10
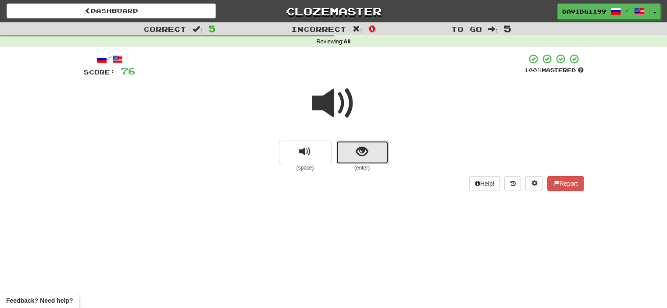
click at [345, 161] on button "show sentence" at bounding box center [362, 153] width 53 height 24
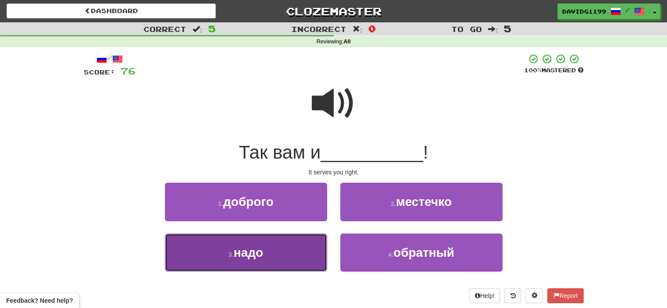
click at [285, 252] on button "3 . надо" at bounding box center [246, 253] width 162 height 38
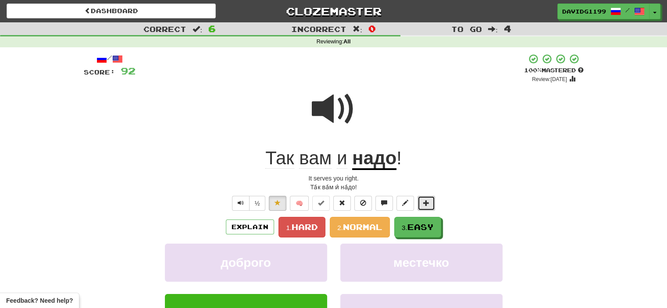
click at [429, 200] on span at bounding box center [426, 203] width 6 height 6
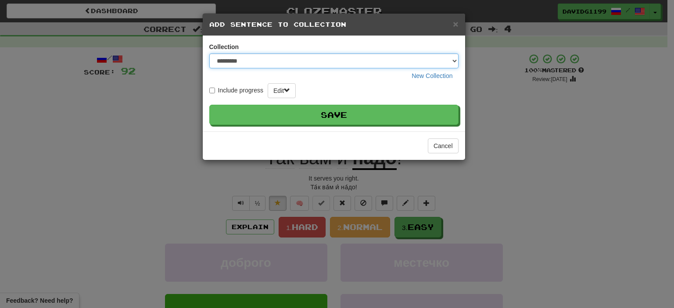
click at [453, 61] on select "**********" at bounding box center [333, 61] width 249 height 15
select select "*****"
click at [209, 54] on select "**********" at bounding box center [333, 61] width 249 height 15
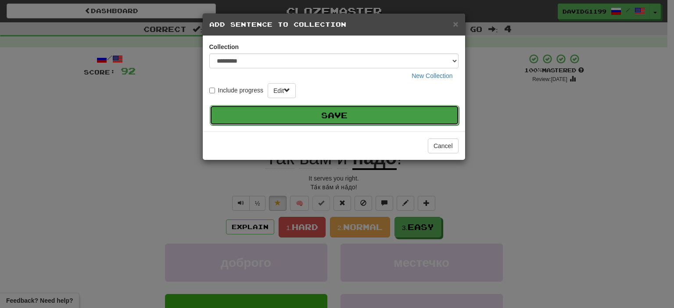
click at [344, 115] on button "Save" at bounding box center [334, 115] width 249 height 20
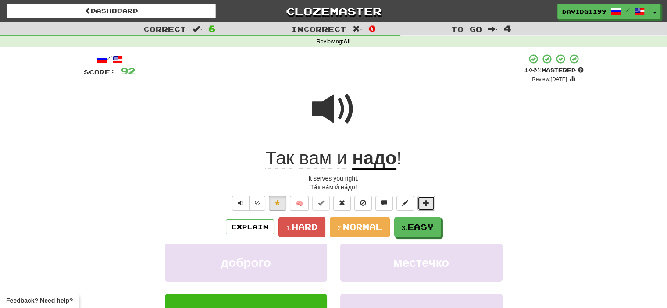
click at [425, 201] on span at bounding box center [426, 203] width 6 height 6
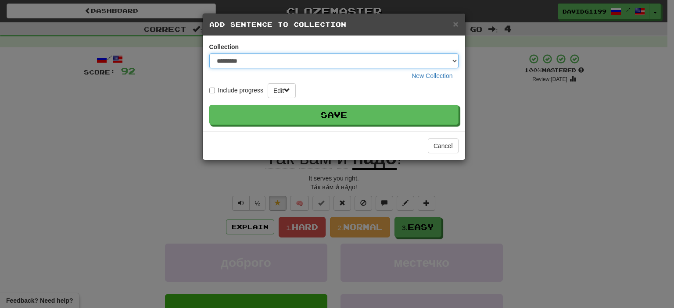
click at [454, 60] on select "**********" at bounding box center [333, 61] width 249 height 15
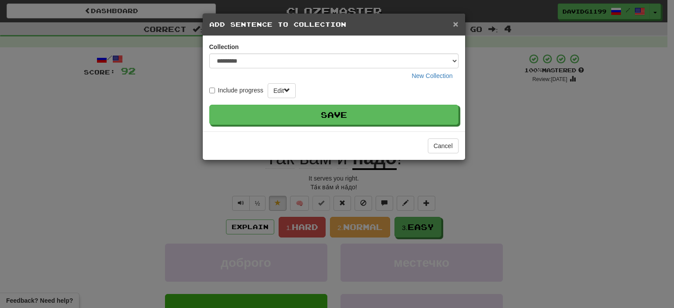
click at [457, 23] on span "×" at bounding box center [455, 24] width 5 height 10
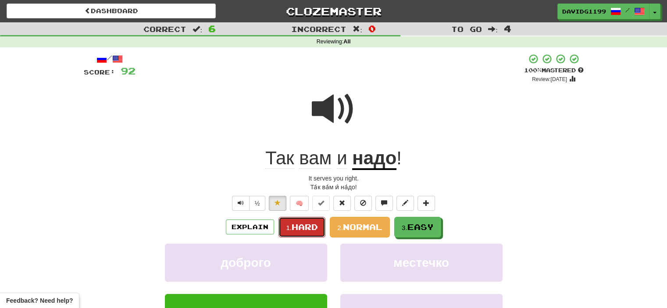
click at [297, 224] on span "Hard" at bounding box center [305, 227] width 26 height 10
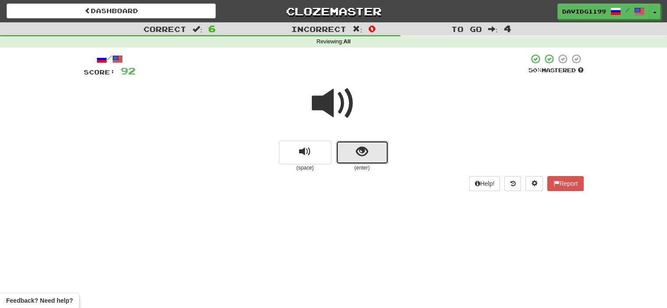
click at [348, 157] on button "show sentence" at bounding box center [362, 153] width 53 height 24
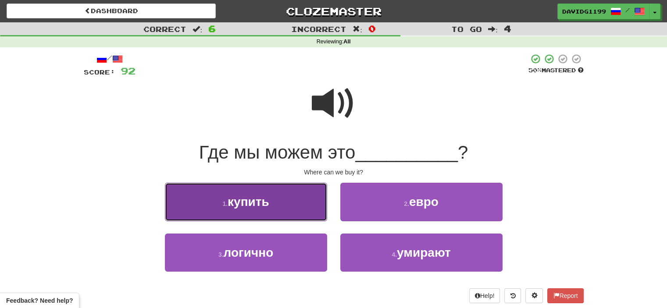
click at [305, 213] on button "1 . купить" at bounding box center [246, 202] width 162 height 38
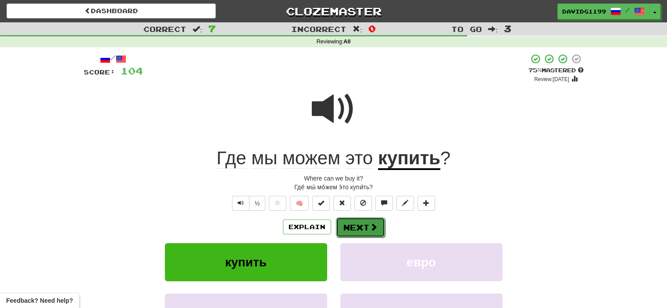
click at [359, 221] on button "Next" at bounding box center [360, 228] width 49 height 20
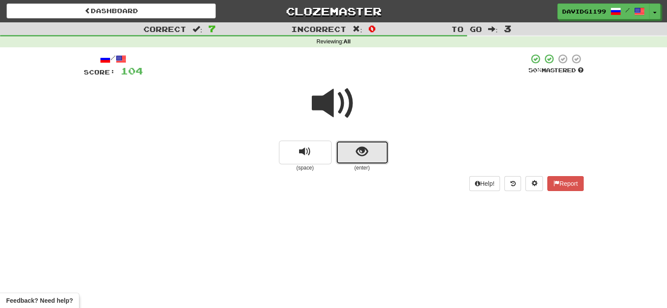
click at [348, 151] on button "show sentence" at bounding box center [362, 153] width 53 height 24
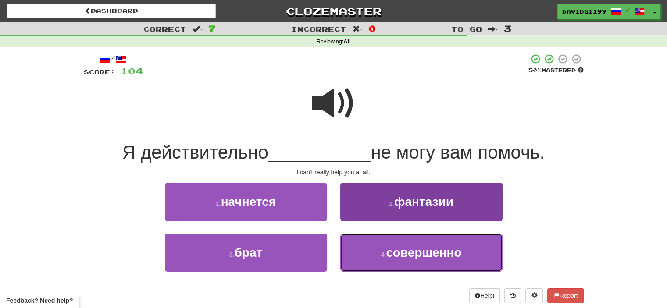
drag, startPoint x: 390, startPoint y: 258, endPoint x: 362, endPoint y: 260, distance: 28.2
click at [362, 260] on button "4 . совершенно" at bounding box center [421, 253] width 162 height 38
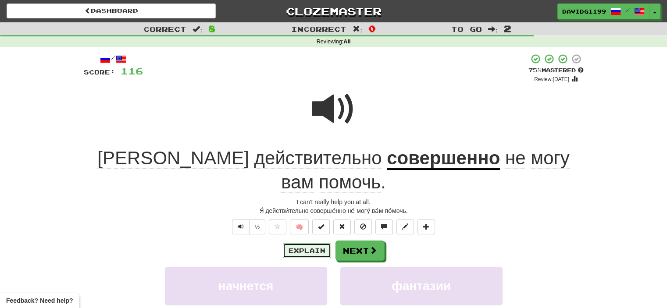
click at [313, 243] on button "Explain" at bounding box center [307, 250] width 48 height 15
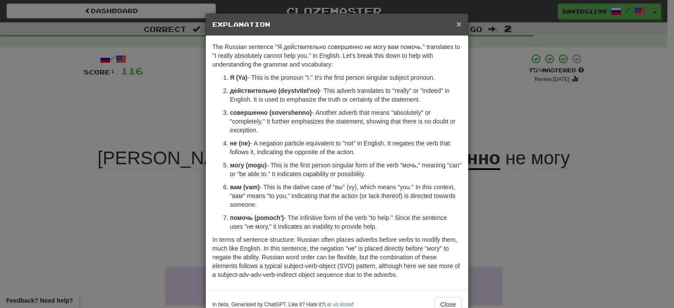
click at [456, 21] on span "×" at bounding box center [458, 24] width 5 height 10
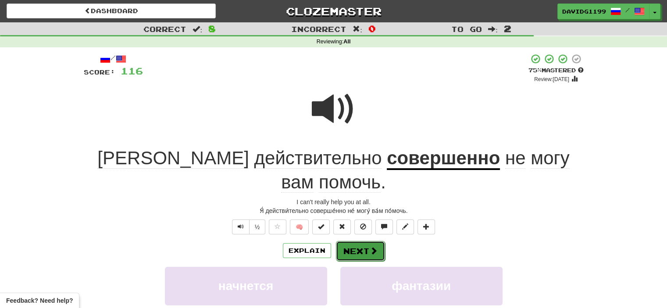
click at [356, 241] on button "Next" at bounding box center [360, 251] width 49 height 20
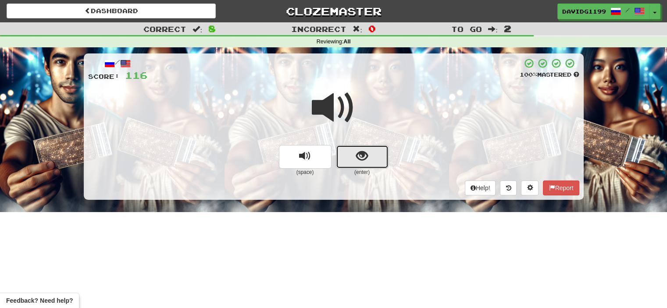
click at [362, 151] on span "show sentence" at bounding box center [362, 156] width 12 height 12
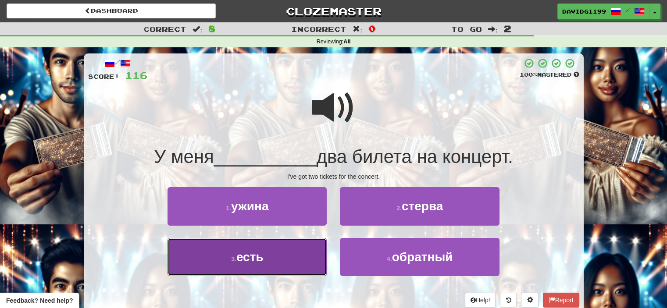
click at [287, 258] on button "3 . есть" at bounding box center [247, 257] width 159 height 38
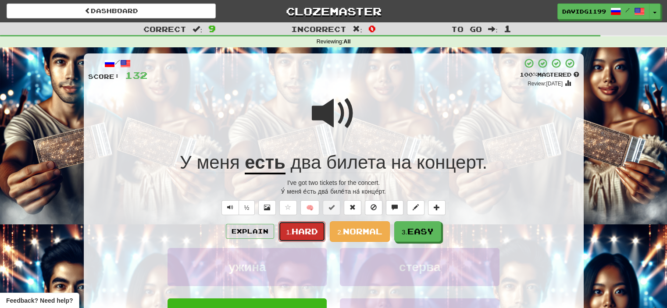
click at [305, 230] on span "Hard" at bounding box center [305, 232] width 26 height 10
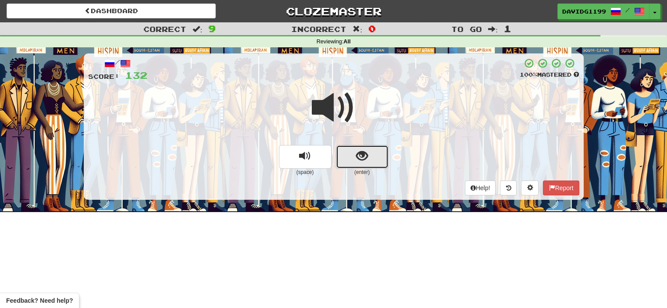
click at [345, 156] on button "show sentence" at bounding box center [362, 157] width 53 height 24
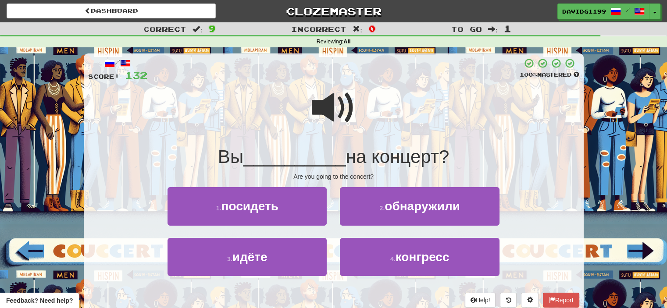
click at [335, 114] on span at bounding box center [334, 108] width 44 height 44
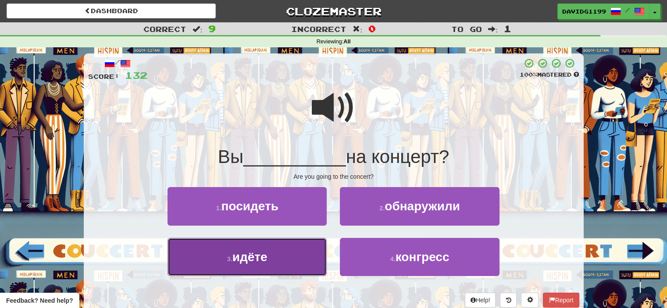
click at [290, 259] on button "3 . идёте" at bounding box center [247, 257] width 159 height 38
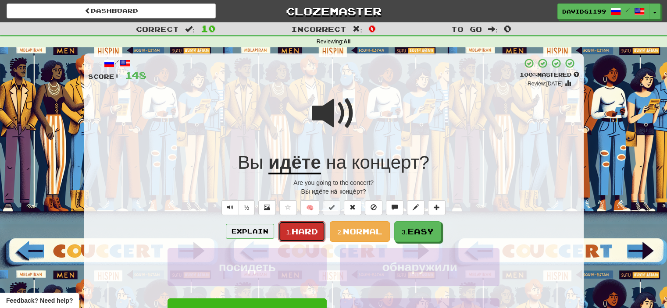
click at [304, 229] on span "Hard" at bounding box center [305, 232] width 26 height 10
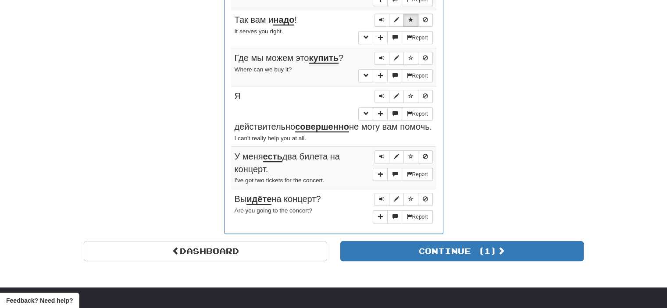
scroll to position [554, 0]
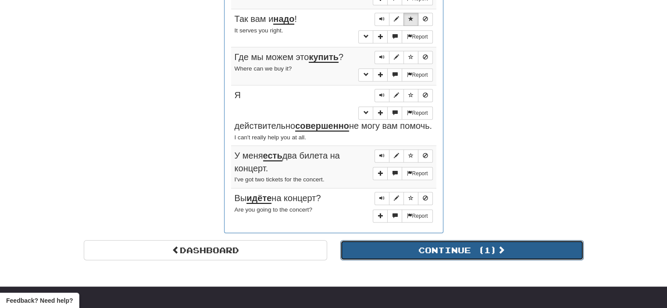
click at [410, 240] on button "Continue ( 1 )" at bounding box center [461, 250] width 243 height 20
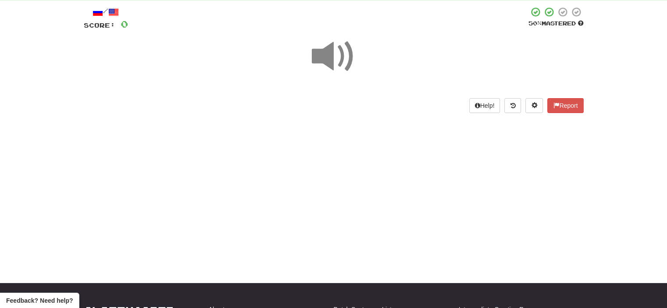
scroll to position [0, 0]
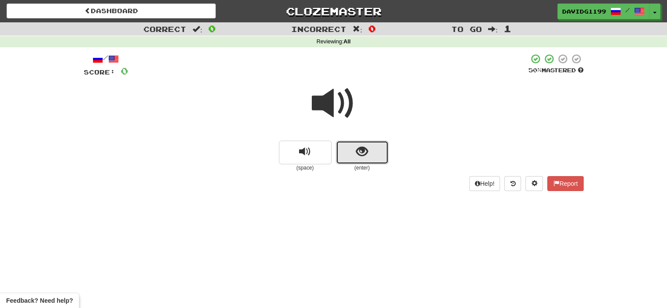
click at [352, 148] on button "show sentence" at bounding box center [362, 153] width 53 height 24
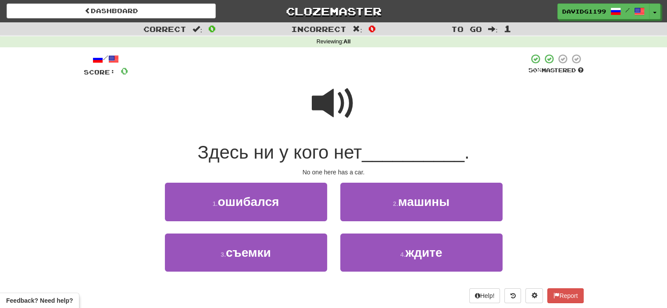
click at [338, 111] on span at bounding box center [334, 104] width 44 height 44
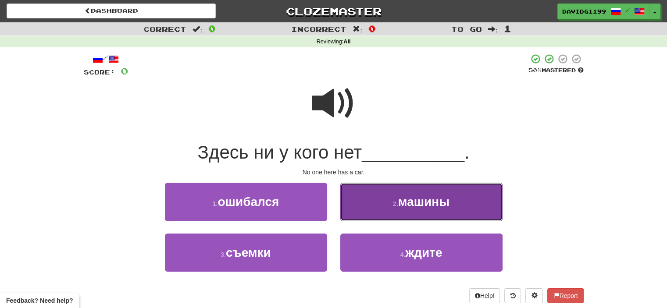
click at [397, 204] on small "2 ." at bounding box center [395, 203] width 5 height 7
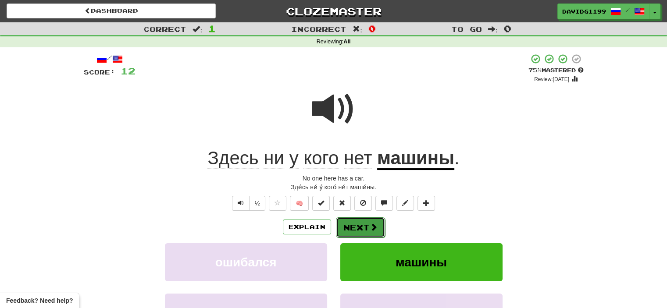
click at [361, 226] on button "Next" at bounding box center [360, 228] width 49 height 20
